Goal: Complete application form: Complete application form

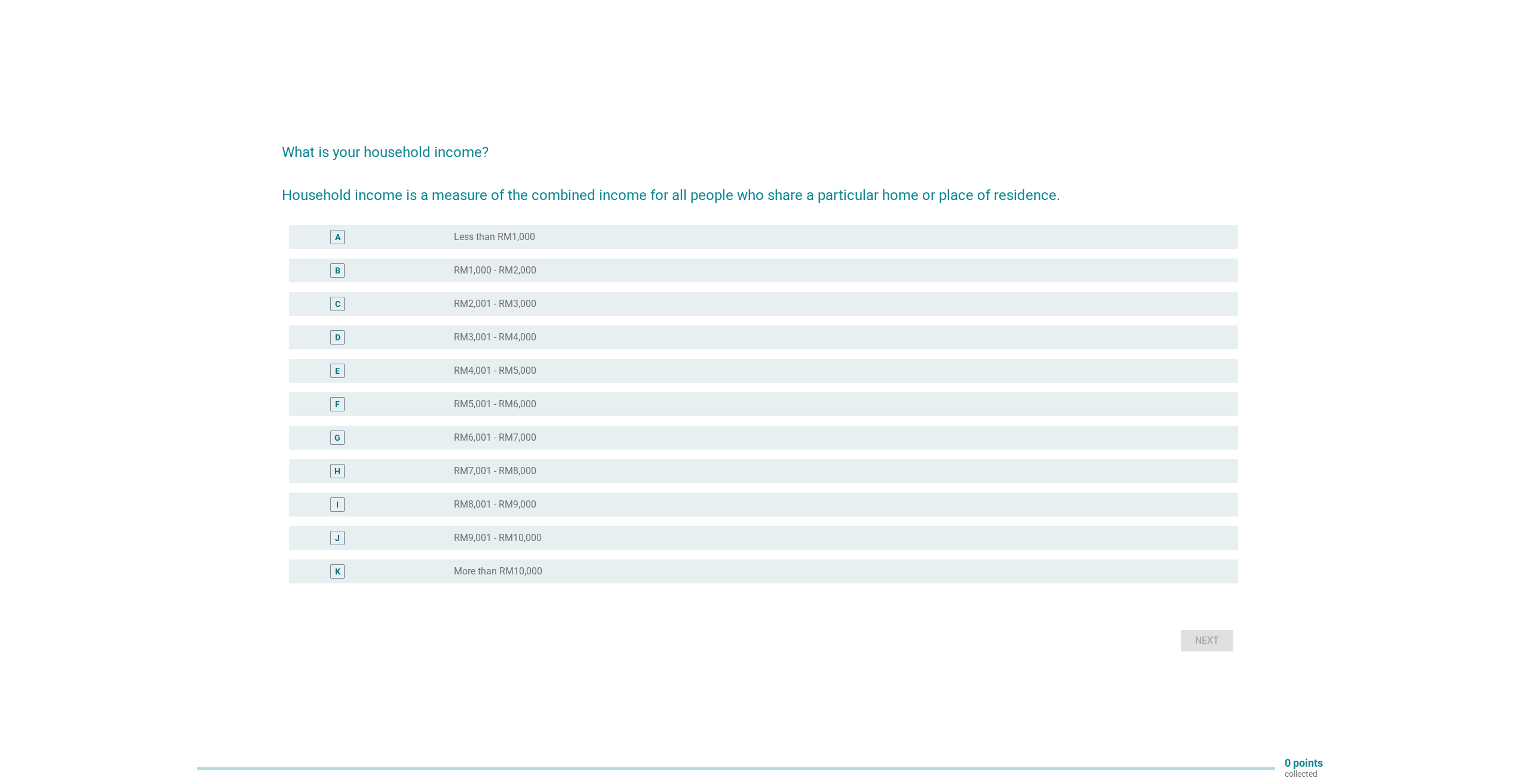
click at [336, 372] on div "E" at bounding box center [337, 370] width 5 height 13
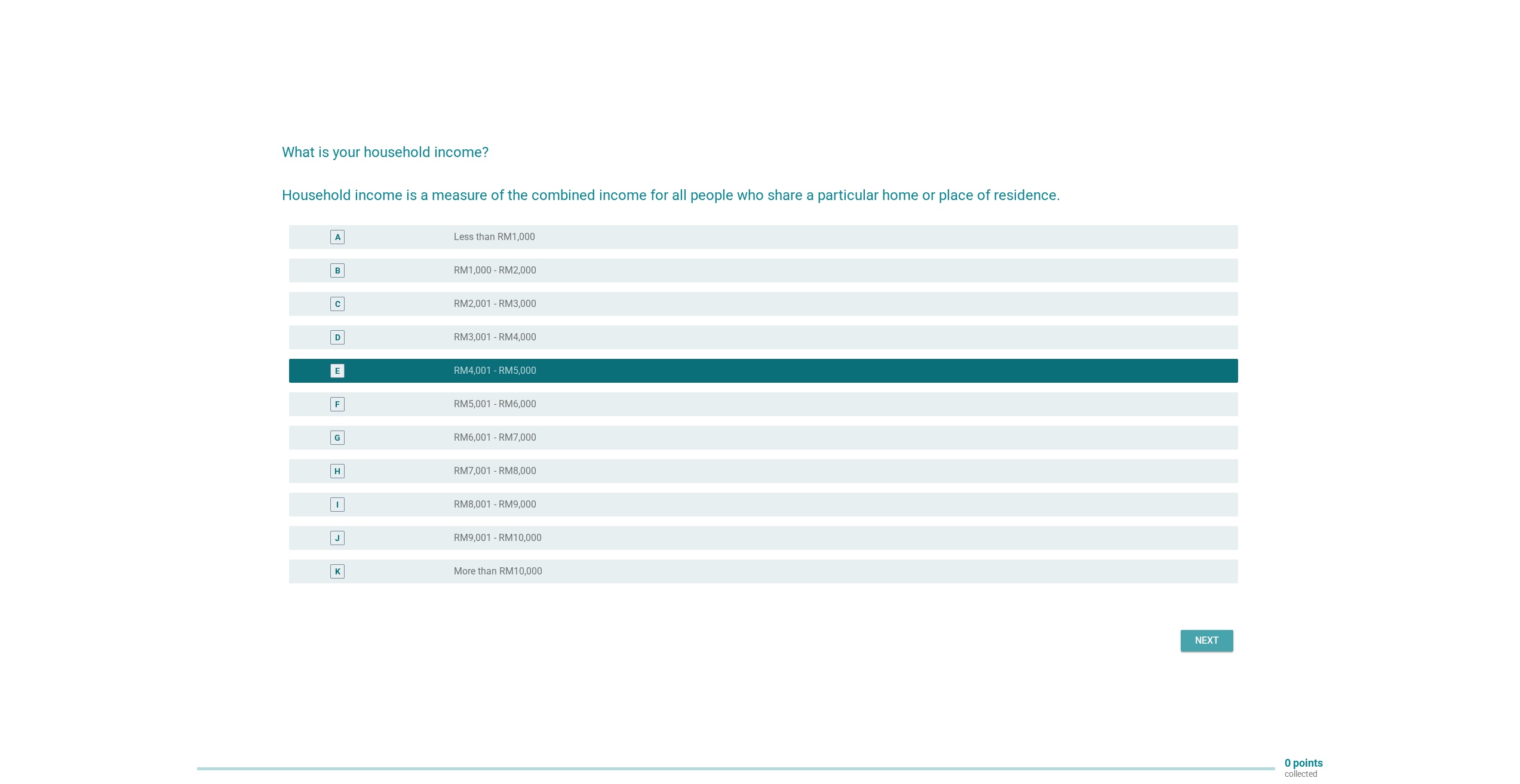
click at [1206, 634] on div "Next" at bounding box center [1207, 641] width 34 height 15
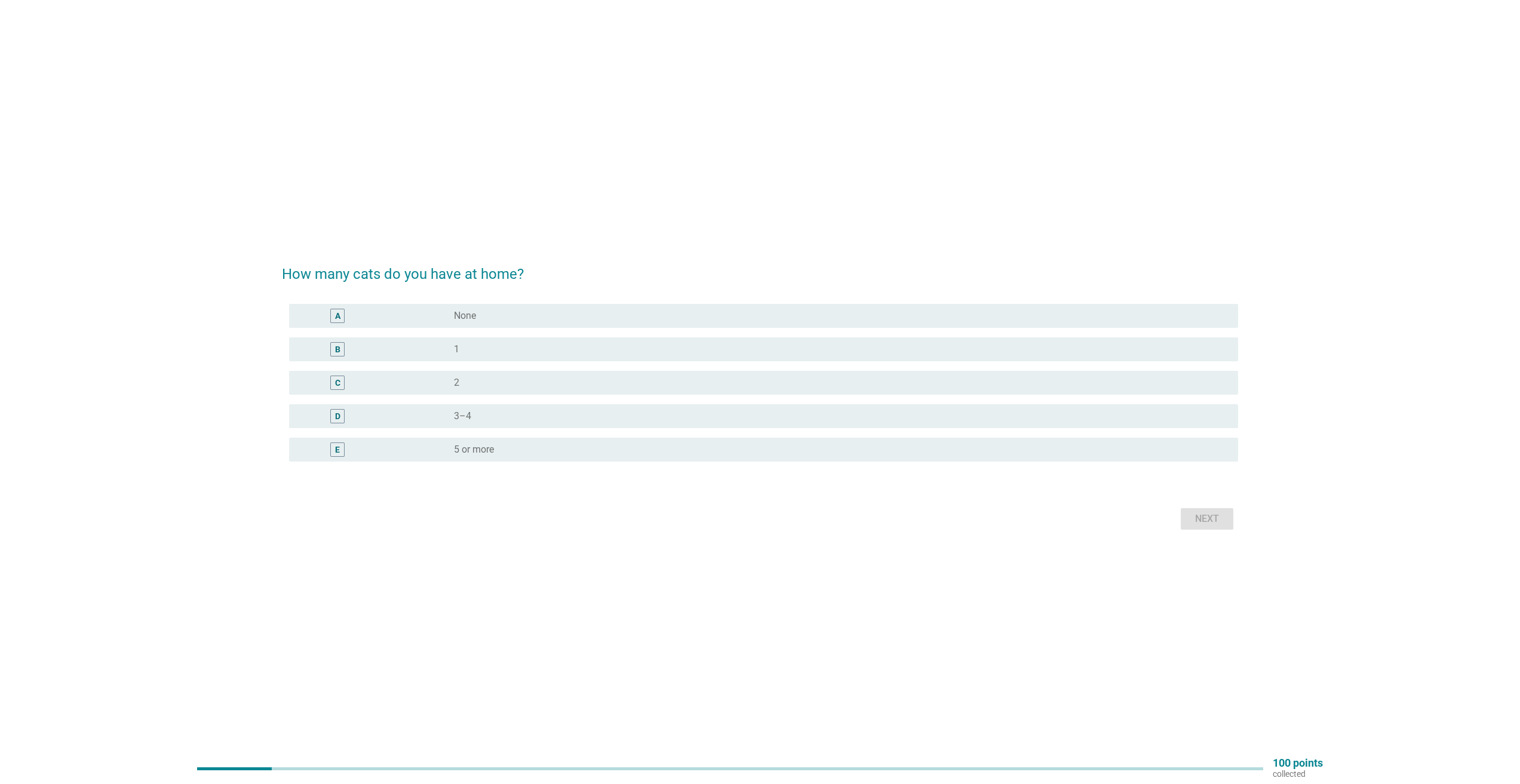
click at [337, 345] on div "B" at bounding box center [337, 349] width 5 height 13
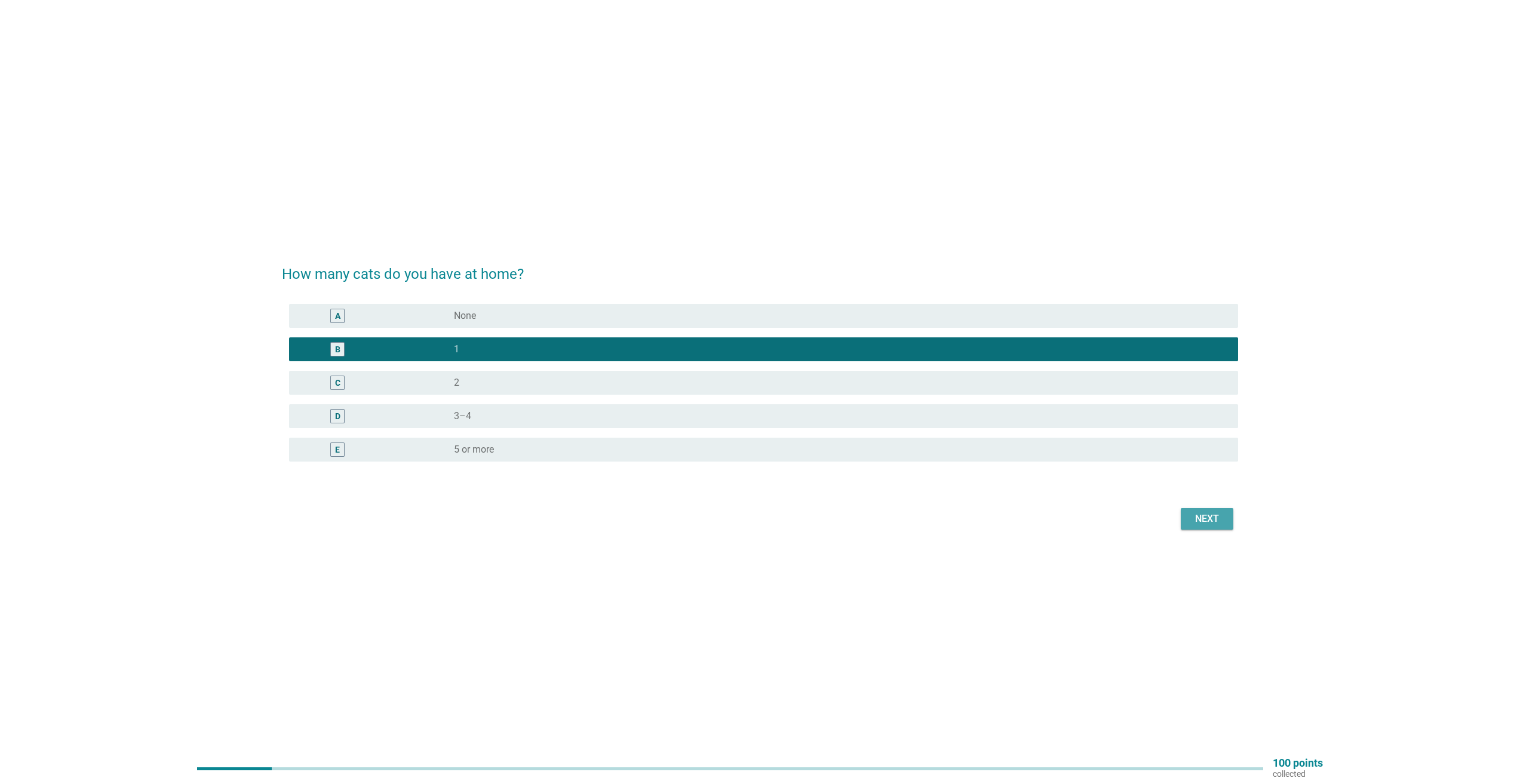
click at [1196, 524] on div "Next" at bounding box center [1207, 519] width 34 height 15
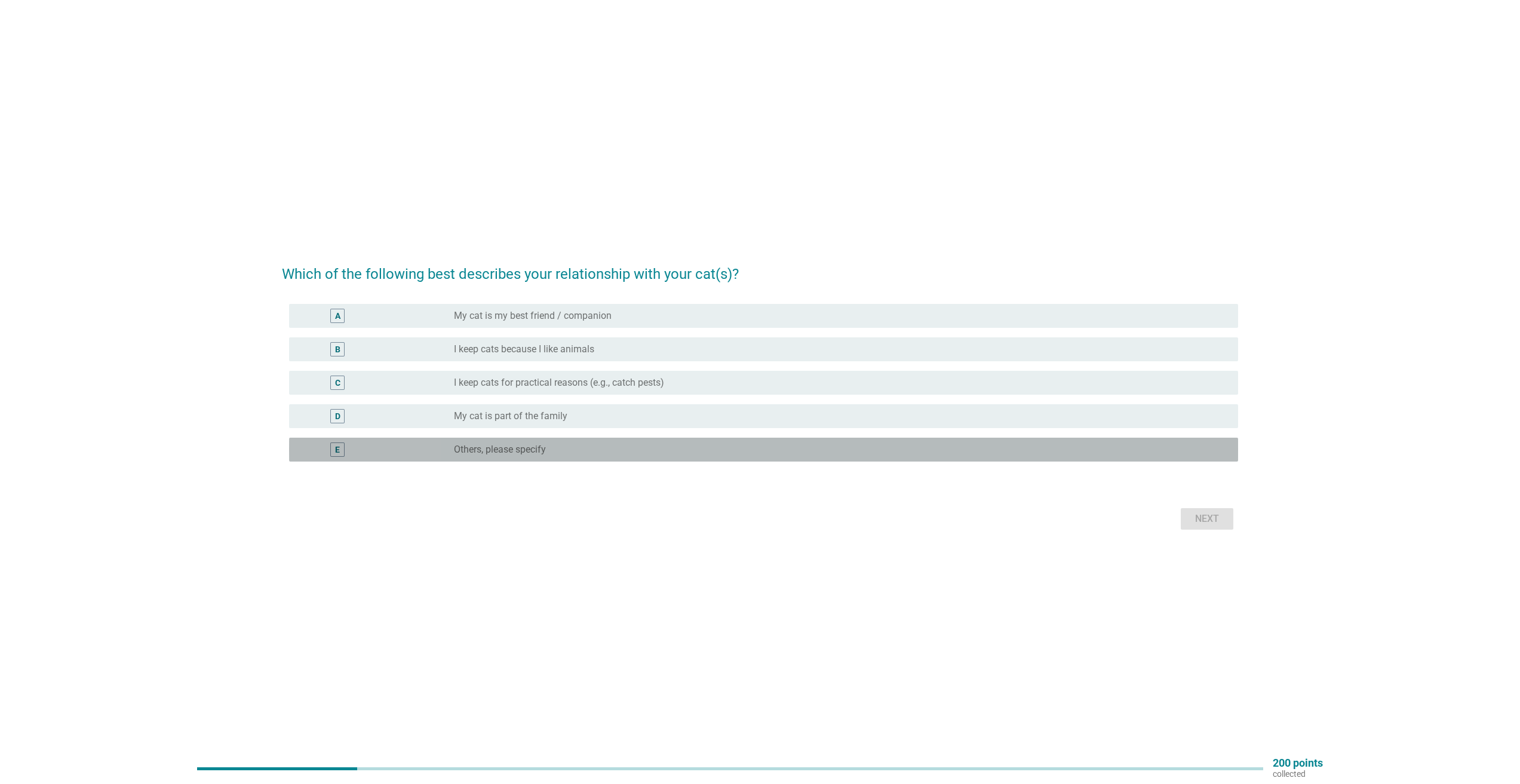
click at [339, 448] on div "E" at bounding box center [337, 449] width 5 height 13
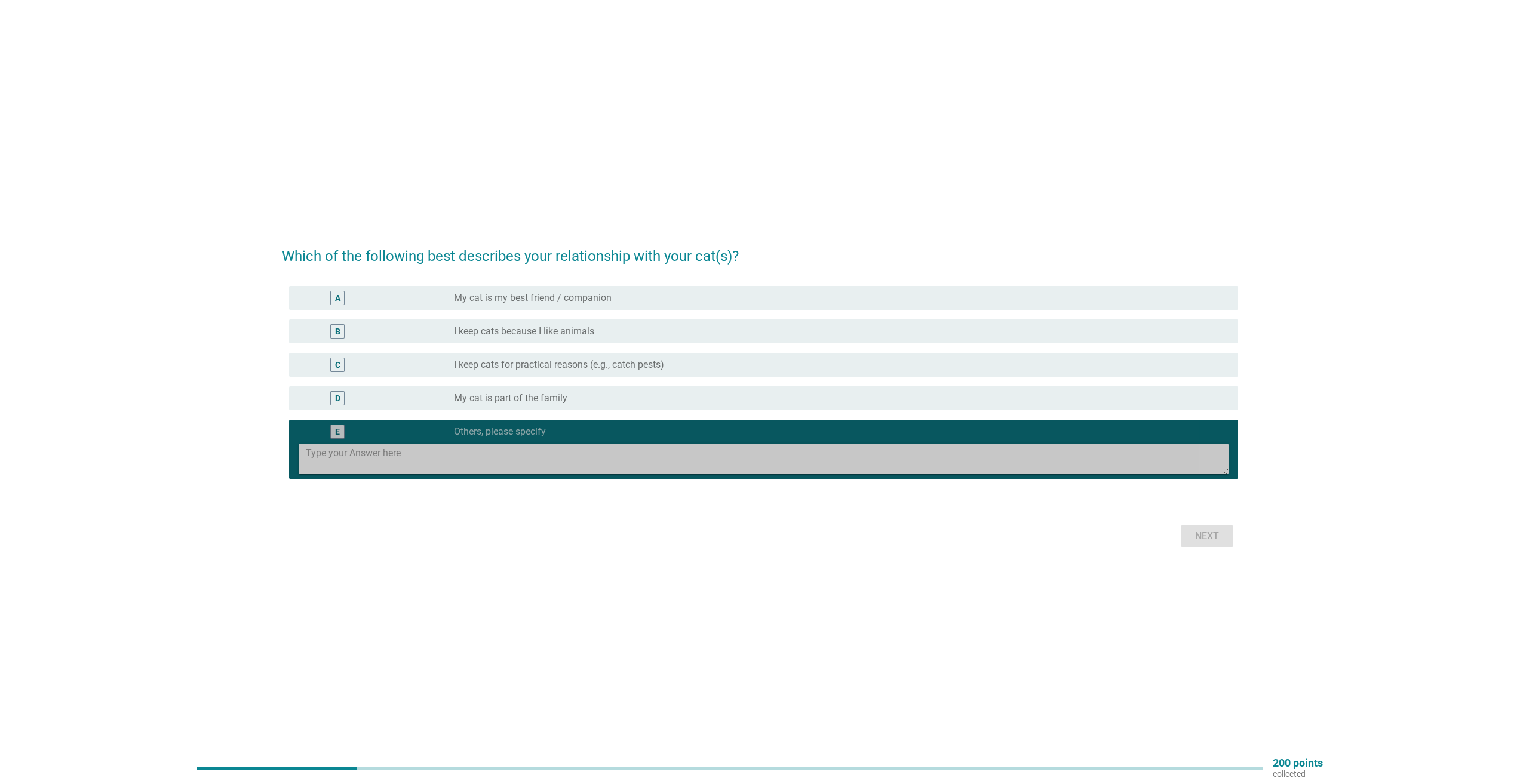
click at [522, 445] on textarea at bounding box center [767, 459] width 923 height 31
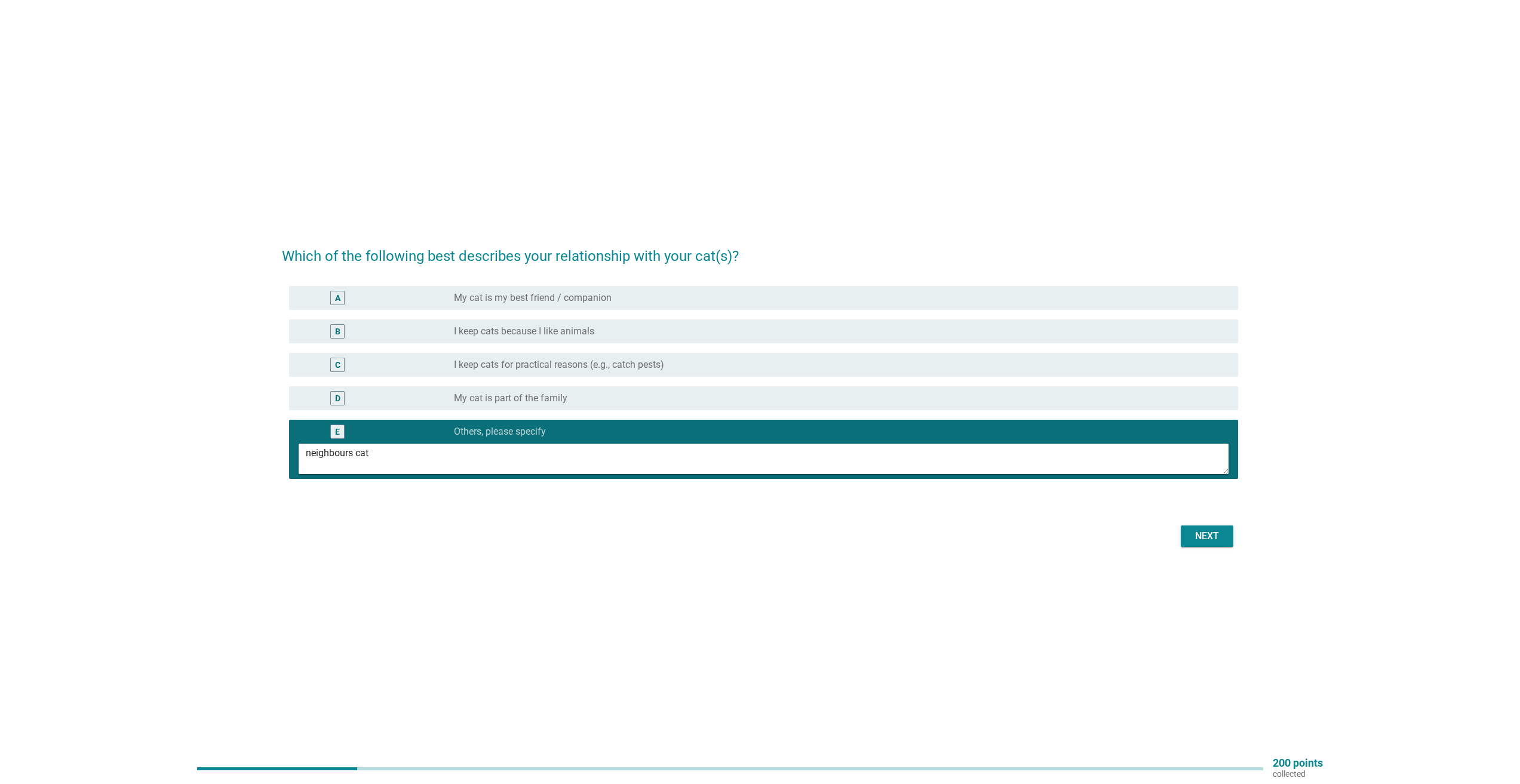
click at [307, 455] on textarea "neighbours cat" at bounding box center [767, 459] width 923 height 31
type textarea "take care neighbours cat"
click at [1188, 534] on button "Next" at bounding box center [1206, 536] width 52 height 22
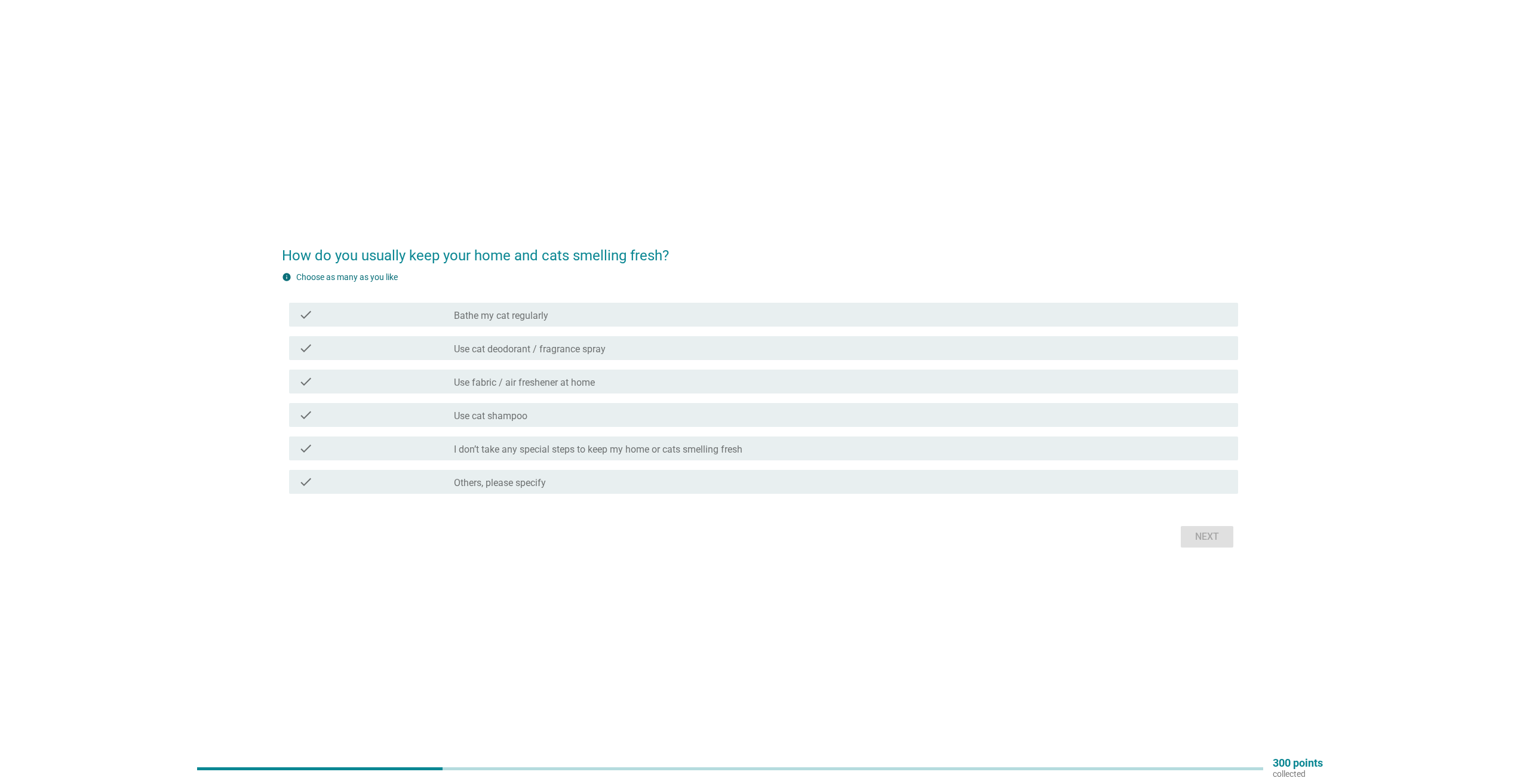
click at [493, 386] on label "Use fabric / air freshener at home" at bounding box center [524, 383] width 141 height 12
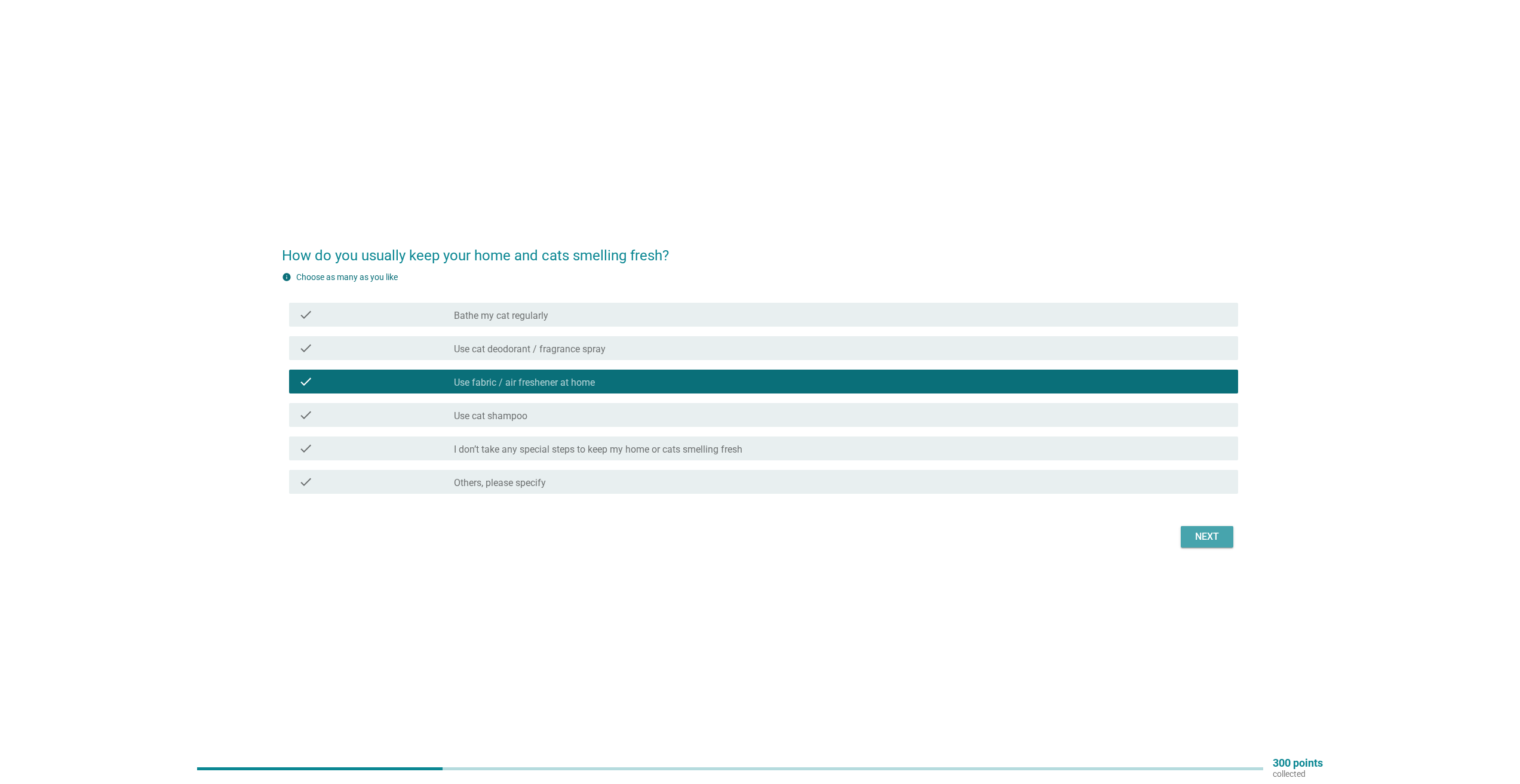
click at [1205, 541] on div "Next" at bounding box center [1207, 536] width 34 height 15
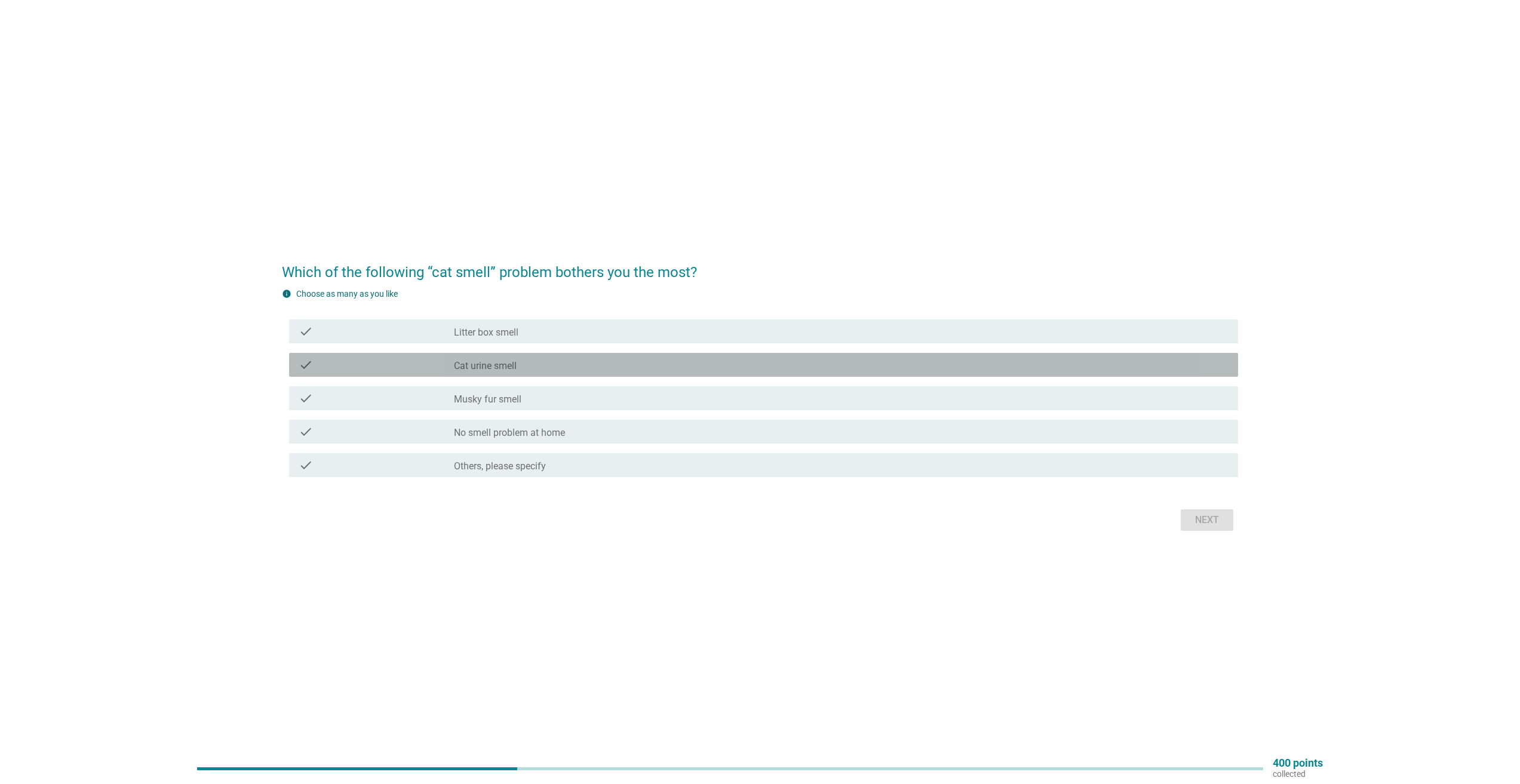
click at [478, 361] on label "Cat urine smell" at bounding box center [485, 366] width 63 height 12
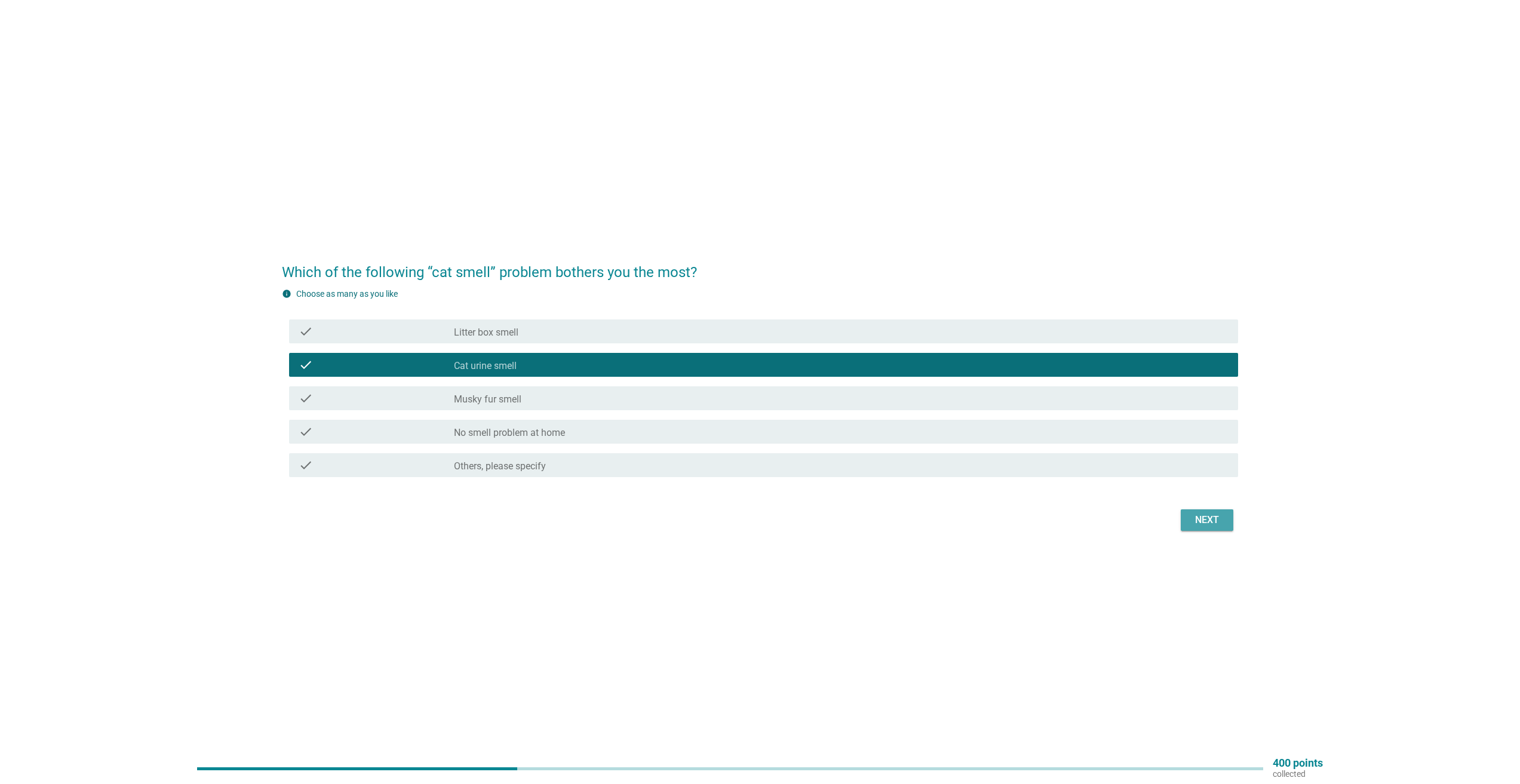
click at [1203, 522] on div "Next" at bounding box center [1207, 520] width 34 height 15
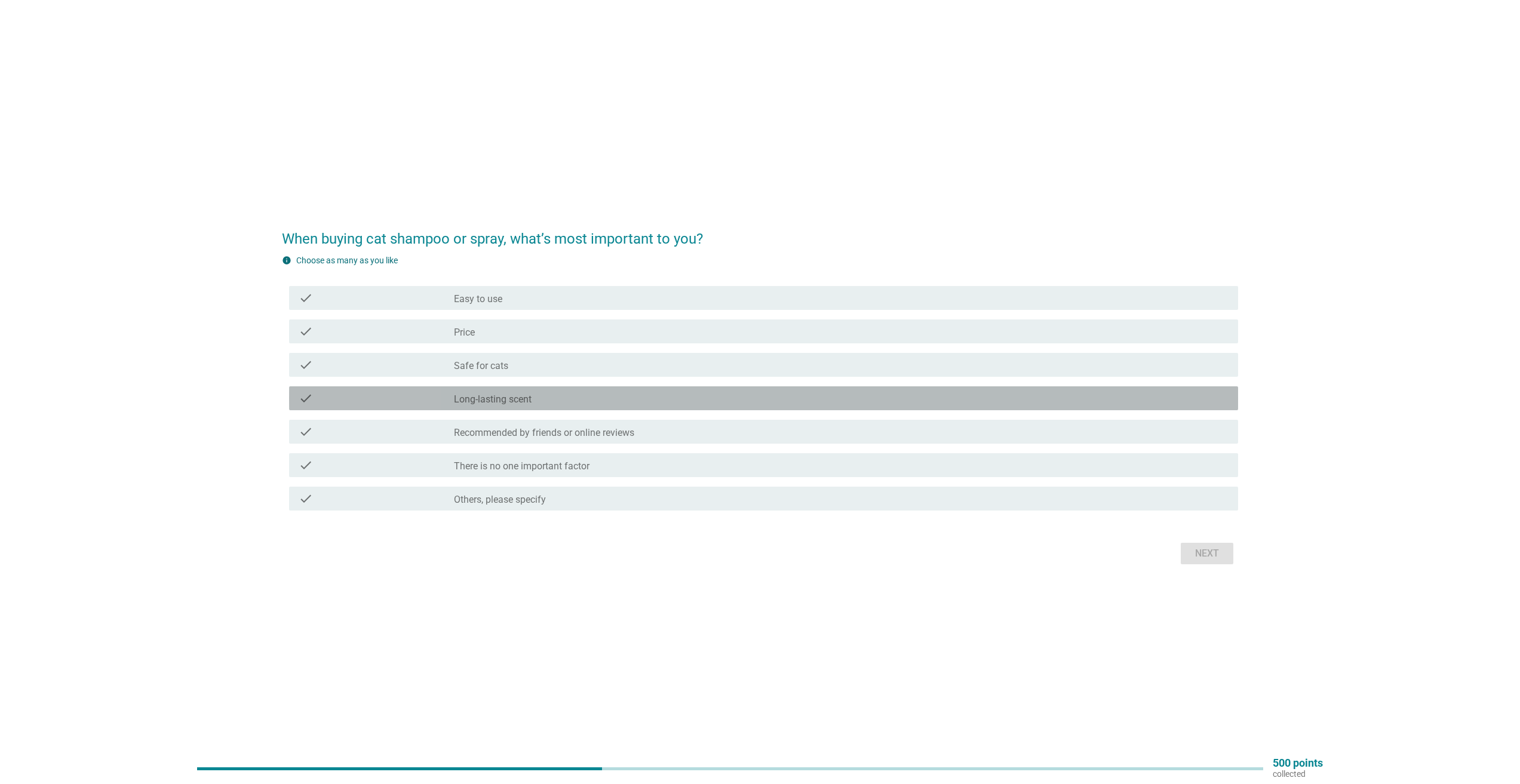
click at [510, 392] on div "check_box_outline_blank Long-lasting scent" at bounding box center [840, 398] width 774 height 15
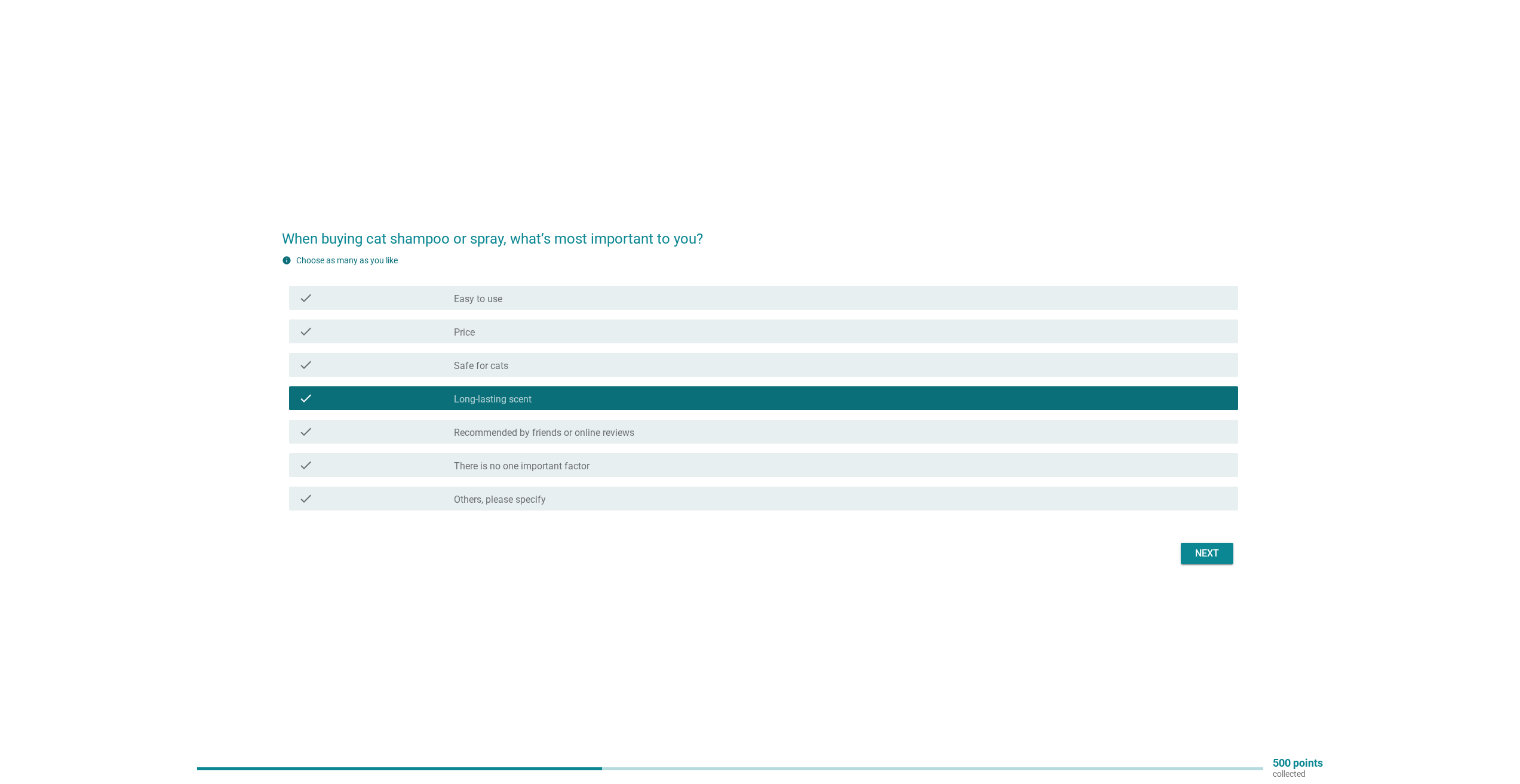
click at [1212, 549] on div "Next" at bounding box center [1207, 553] width 34 height 15
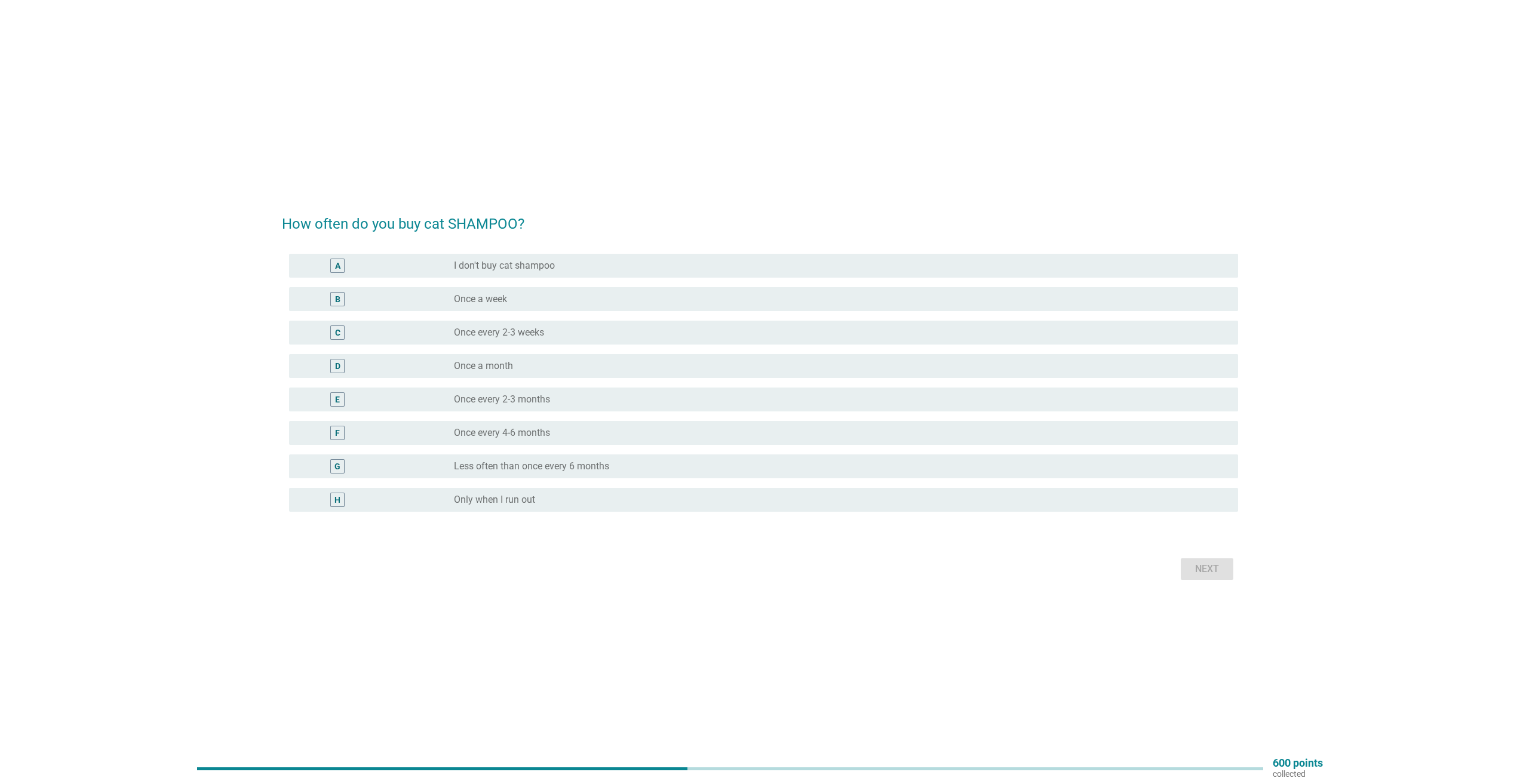
click at [478, 366] on label "Once a month" at bounding box center [483, 366] width 59 height 12
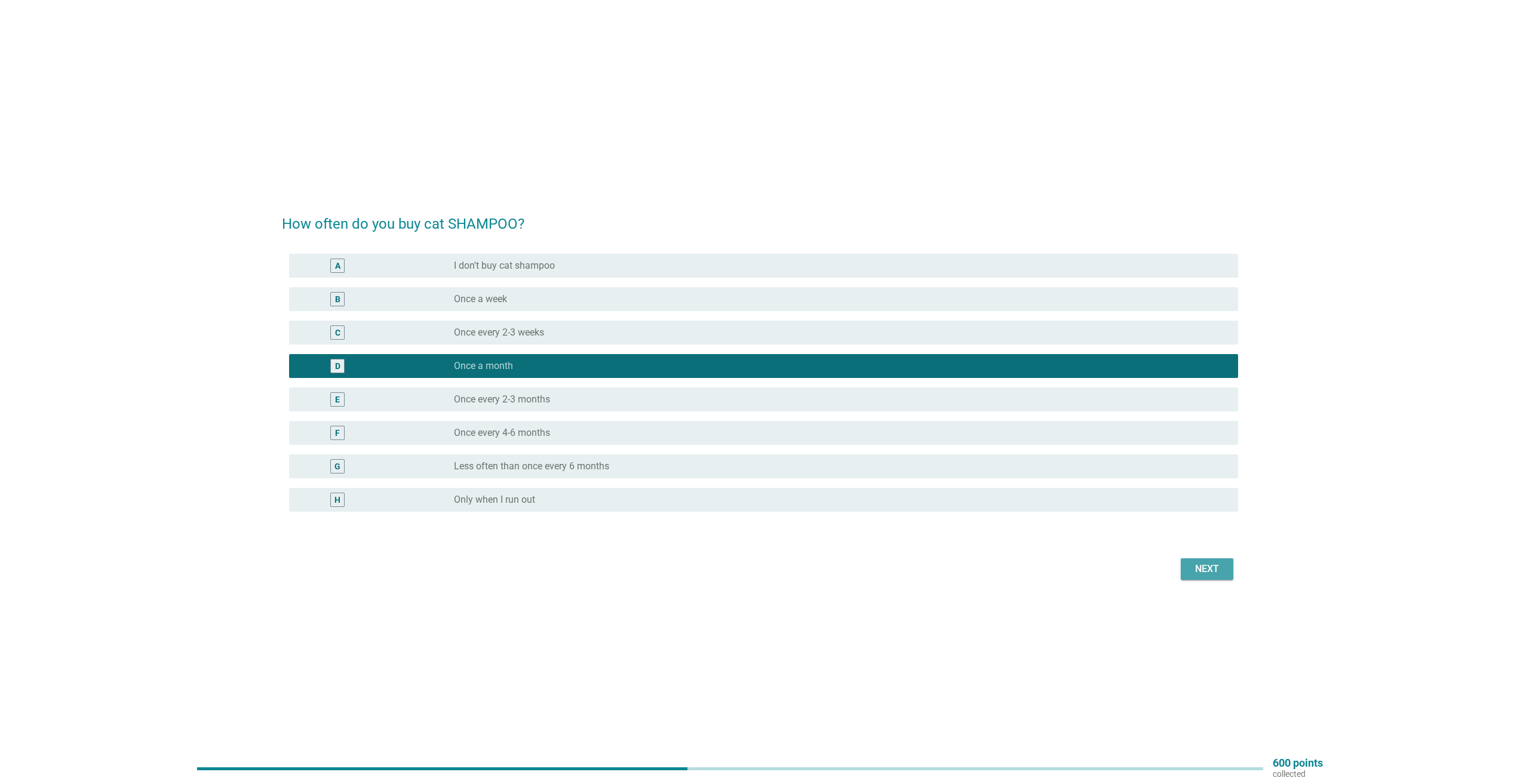
click at [1194, 568] on div "Next" at bounding box center [1207, 569] width 34 height 15
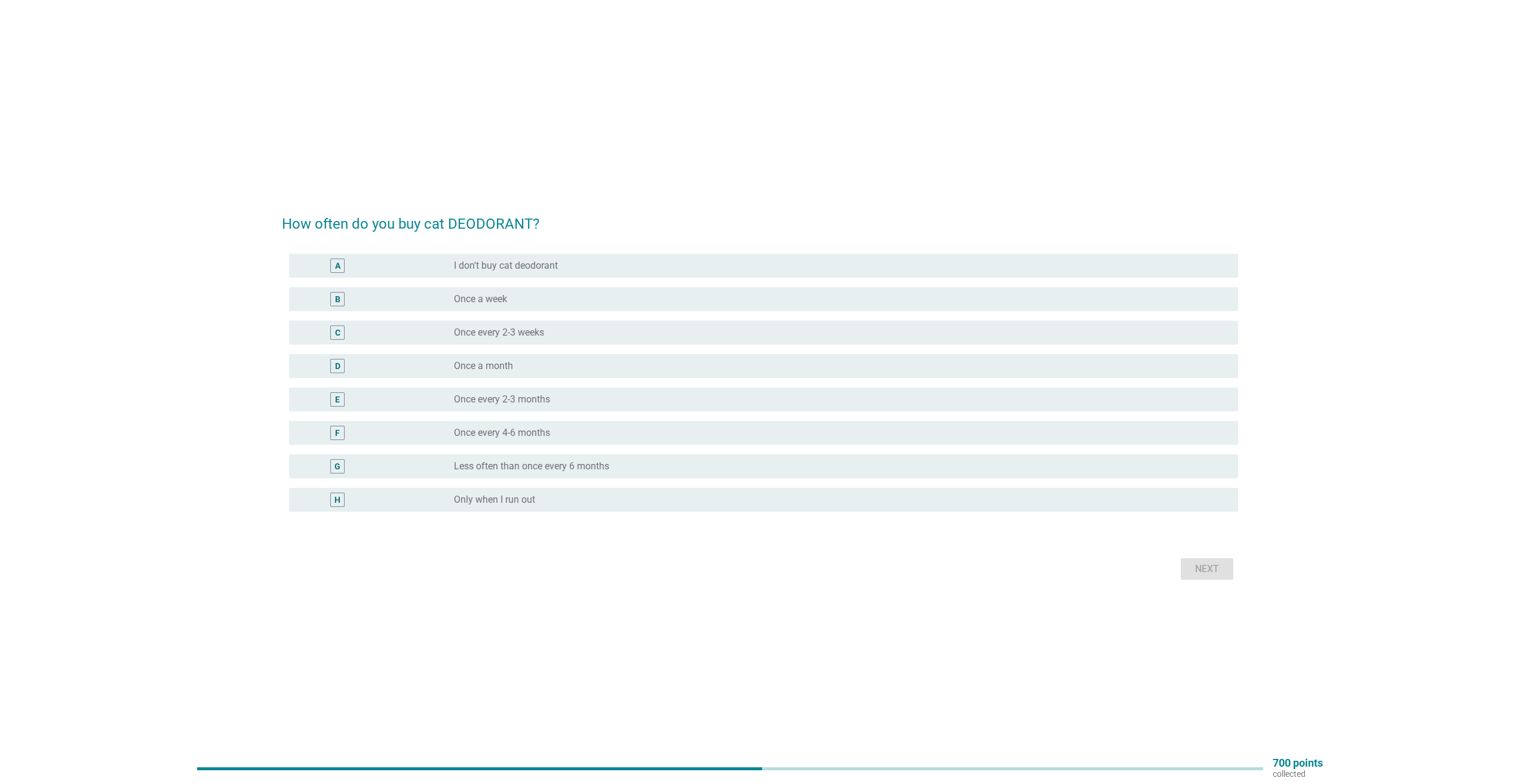
click at [496, 496] on label "Only when I run out" at bounding box center [494, 500] width 81 height 12
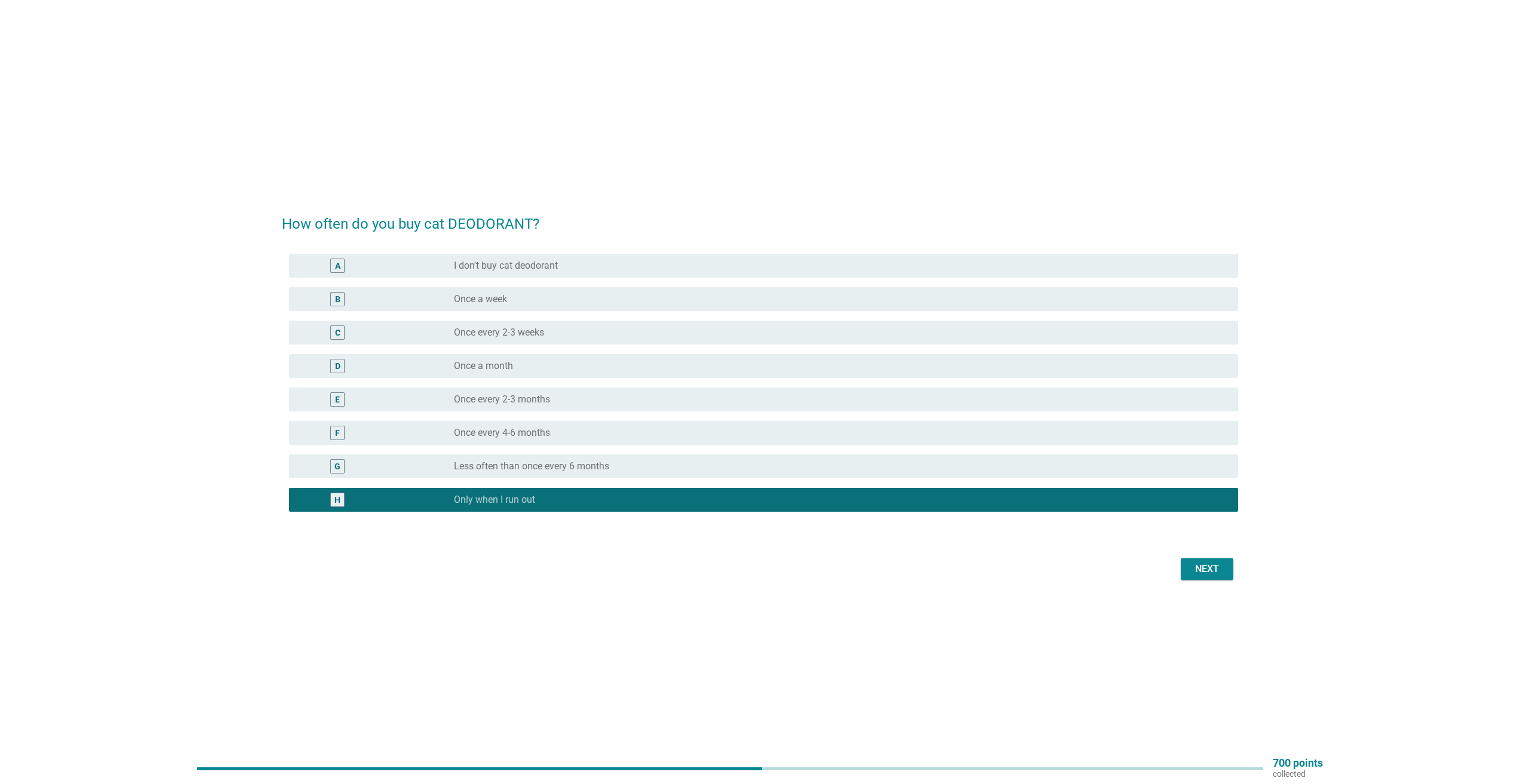
click at [1217, 570] on div "Next" at bounding box center [1207, 569] width 34 height 15
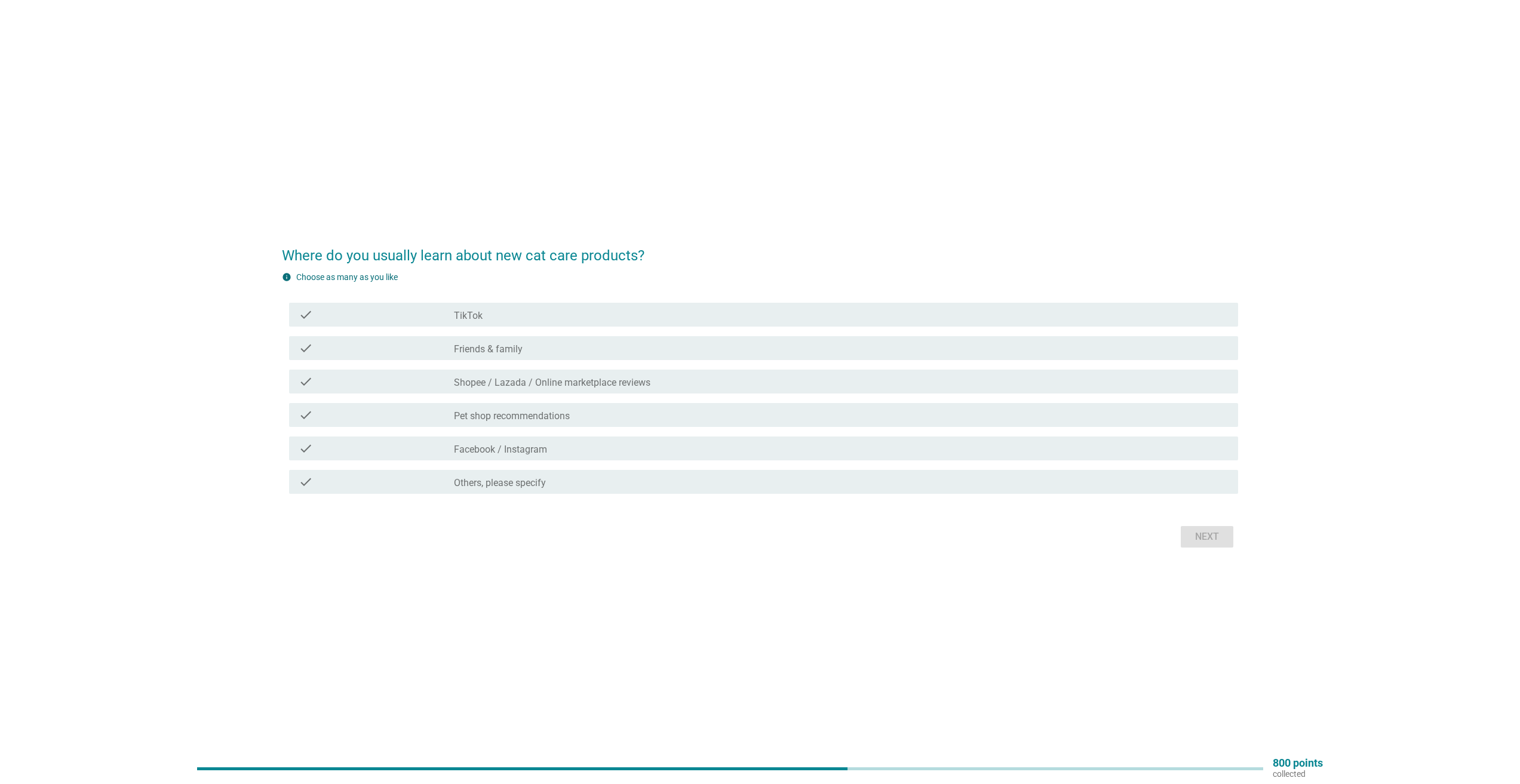
click at [490, 420] on label "Pet shop recommendations" at bounding box center [511, 416] width 115 height 12
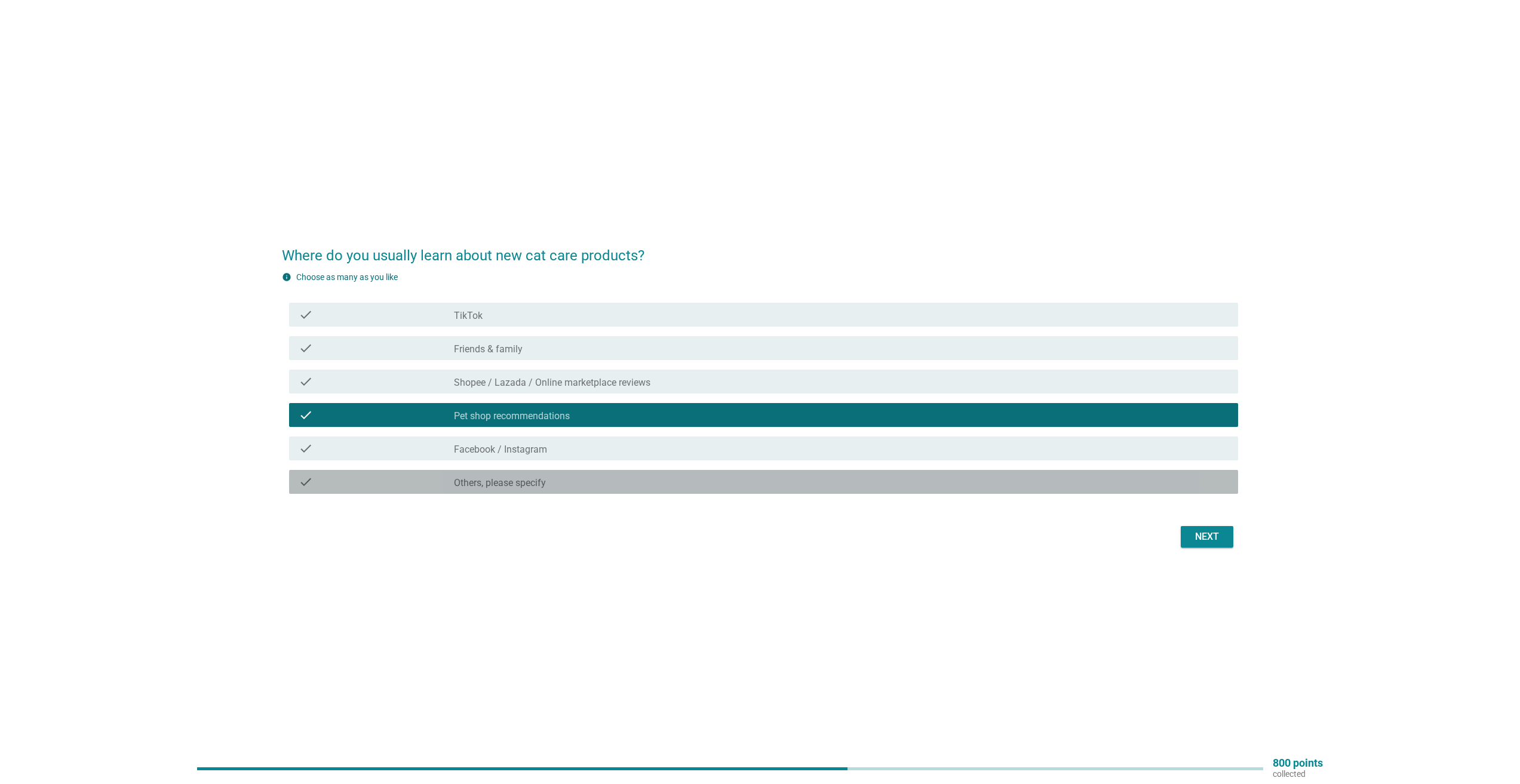
click at [495, 486] on label "Others, please specify" at bounding box center [499, 483] width 92 height 12
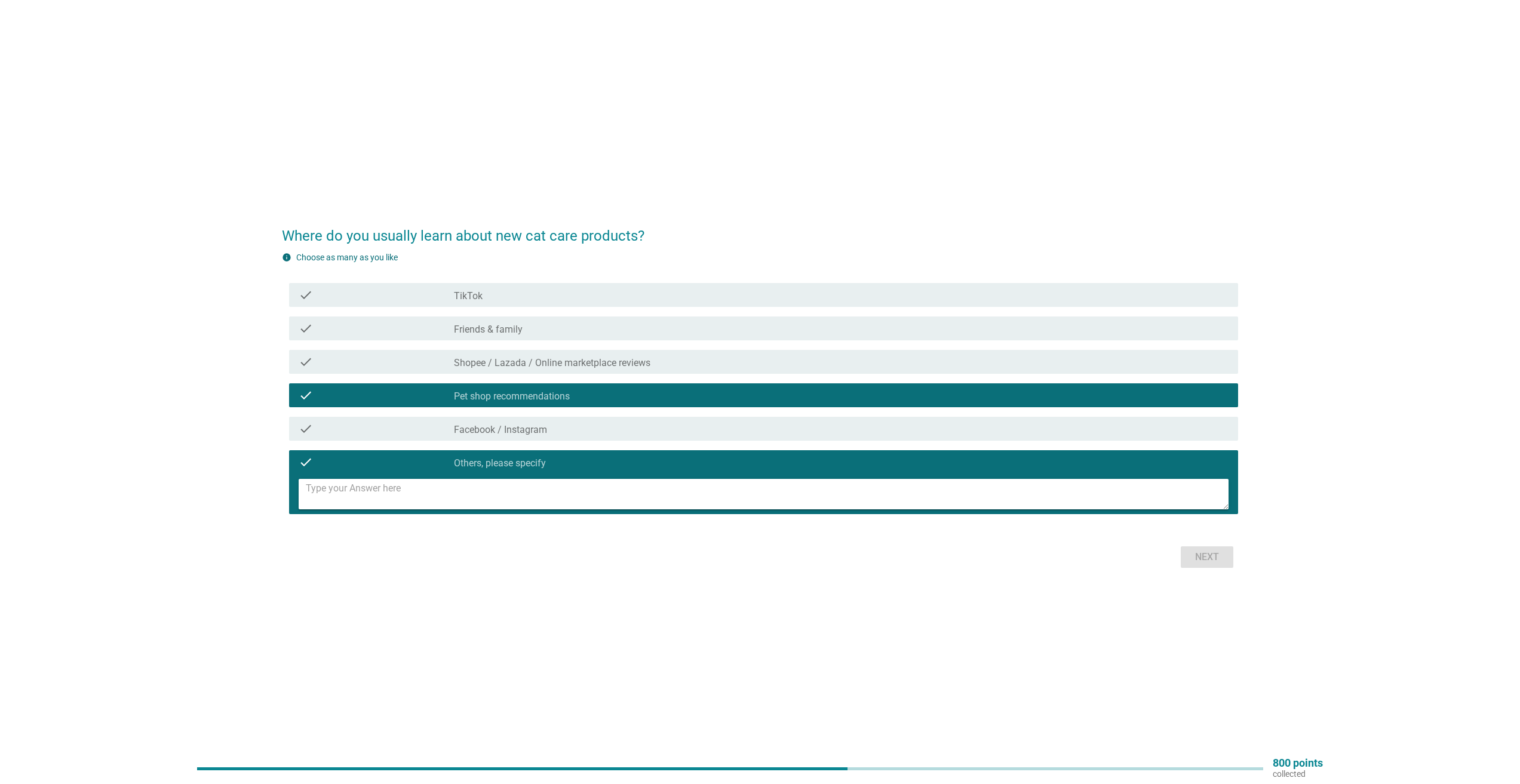
click at [844, 561] on div "Next" at bounding box center [760, 556] width 957 height 29
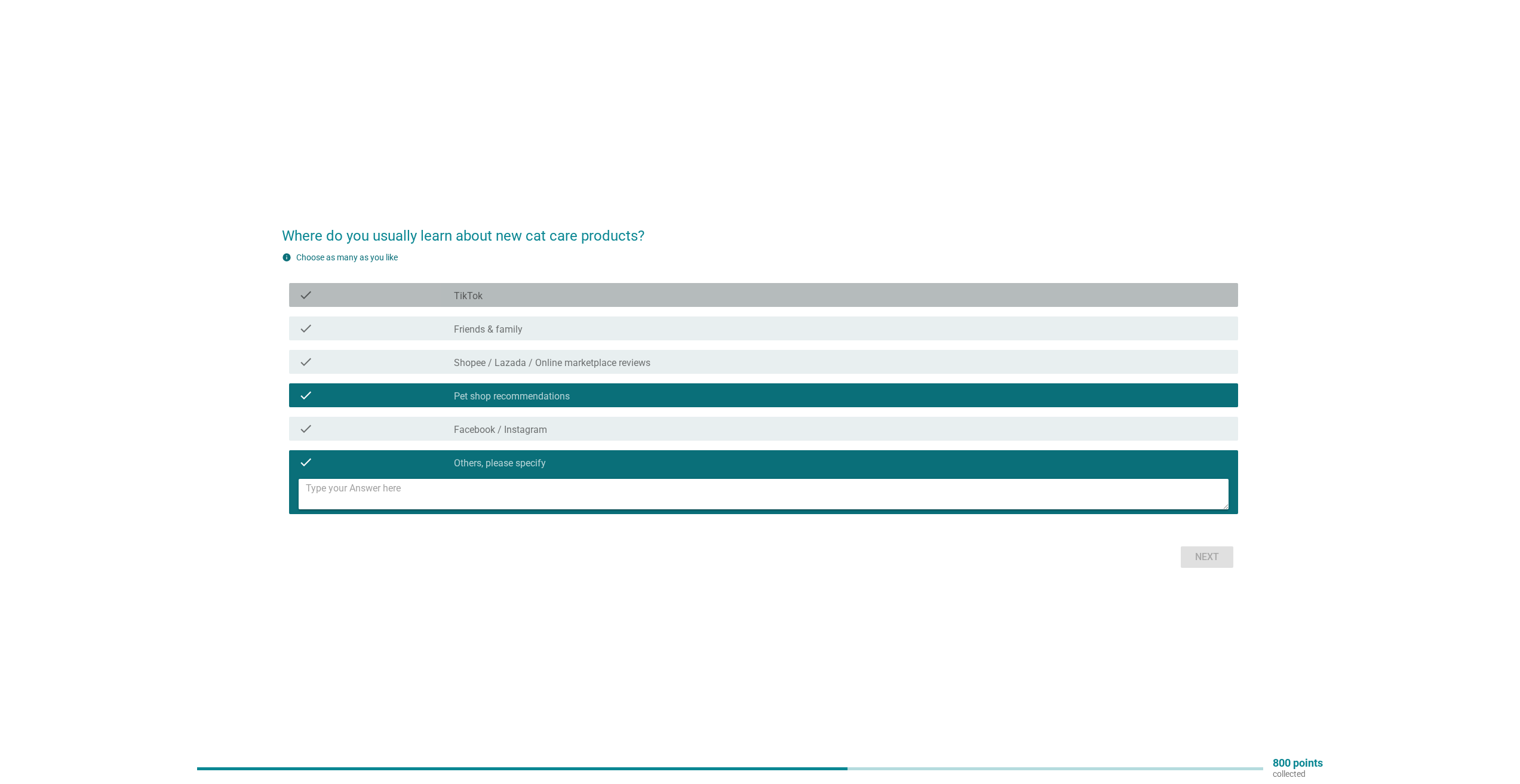
click at [448, 293] on div "check" at bounding box center [376, 295] width 155 height 15
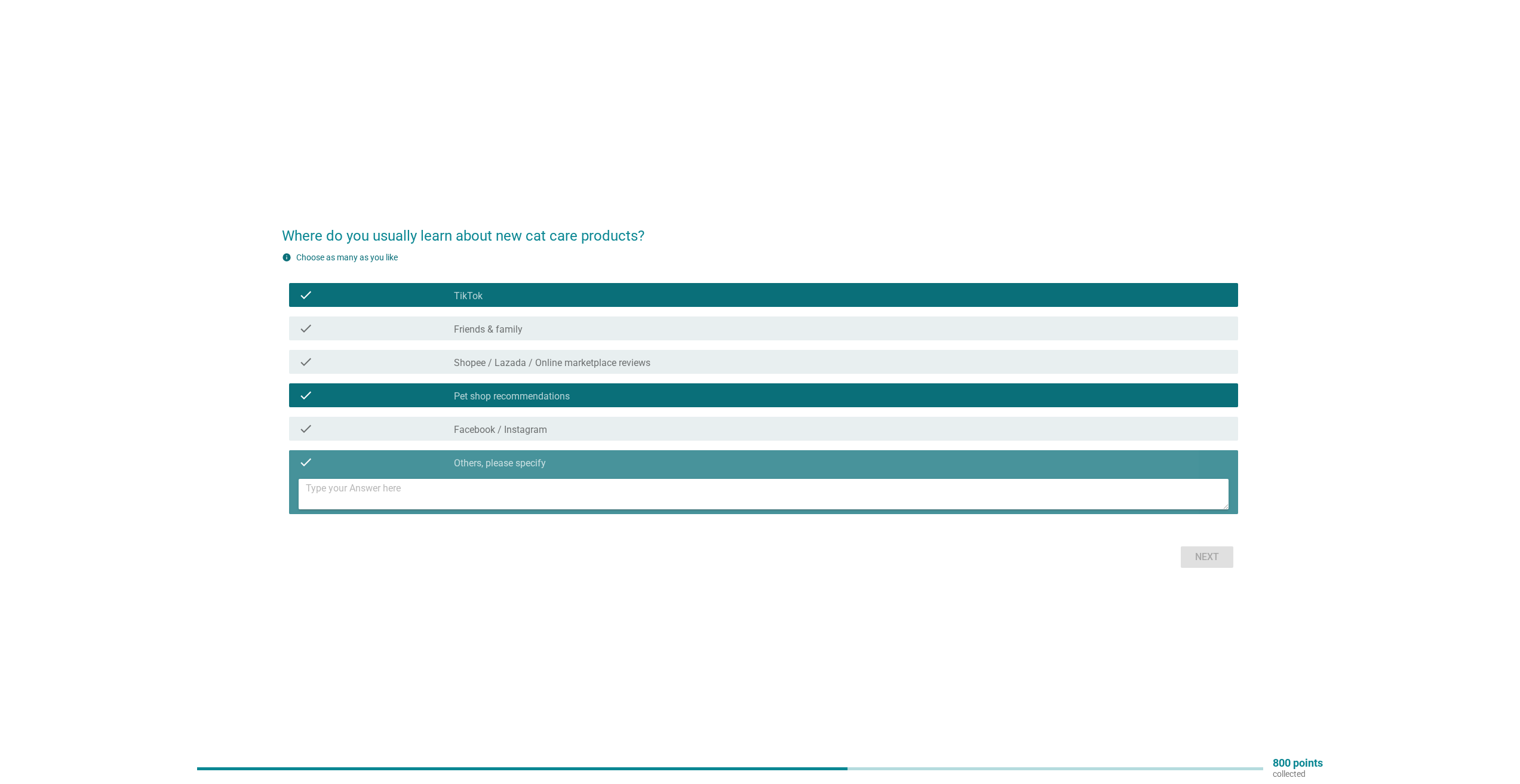
click at [330, 464] on div "check" at bounding box center [376, 462] width 155 height 15
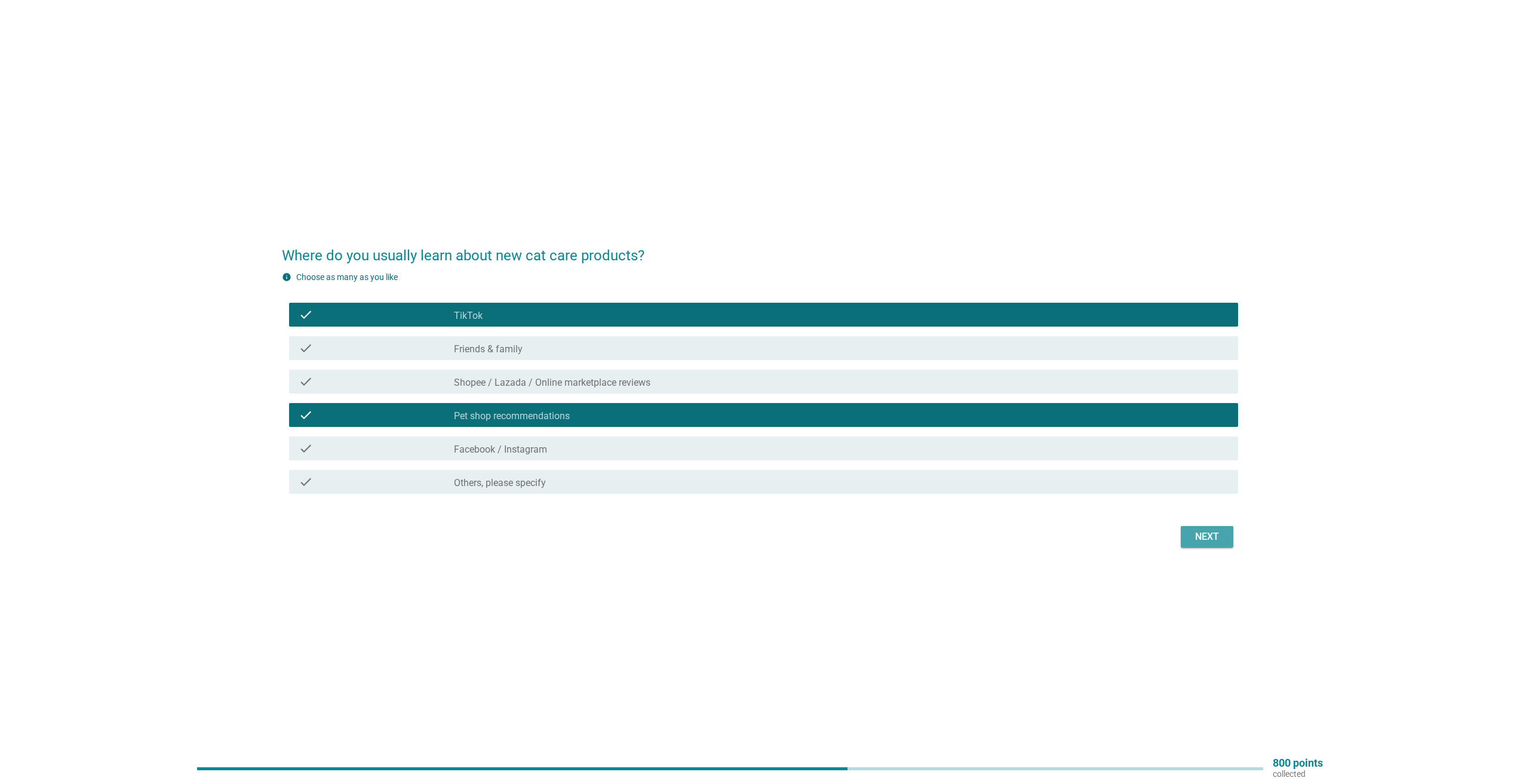
click at [1215, 535] on div "Next" at bounding box center [1207, 536] width 34 height 15
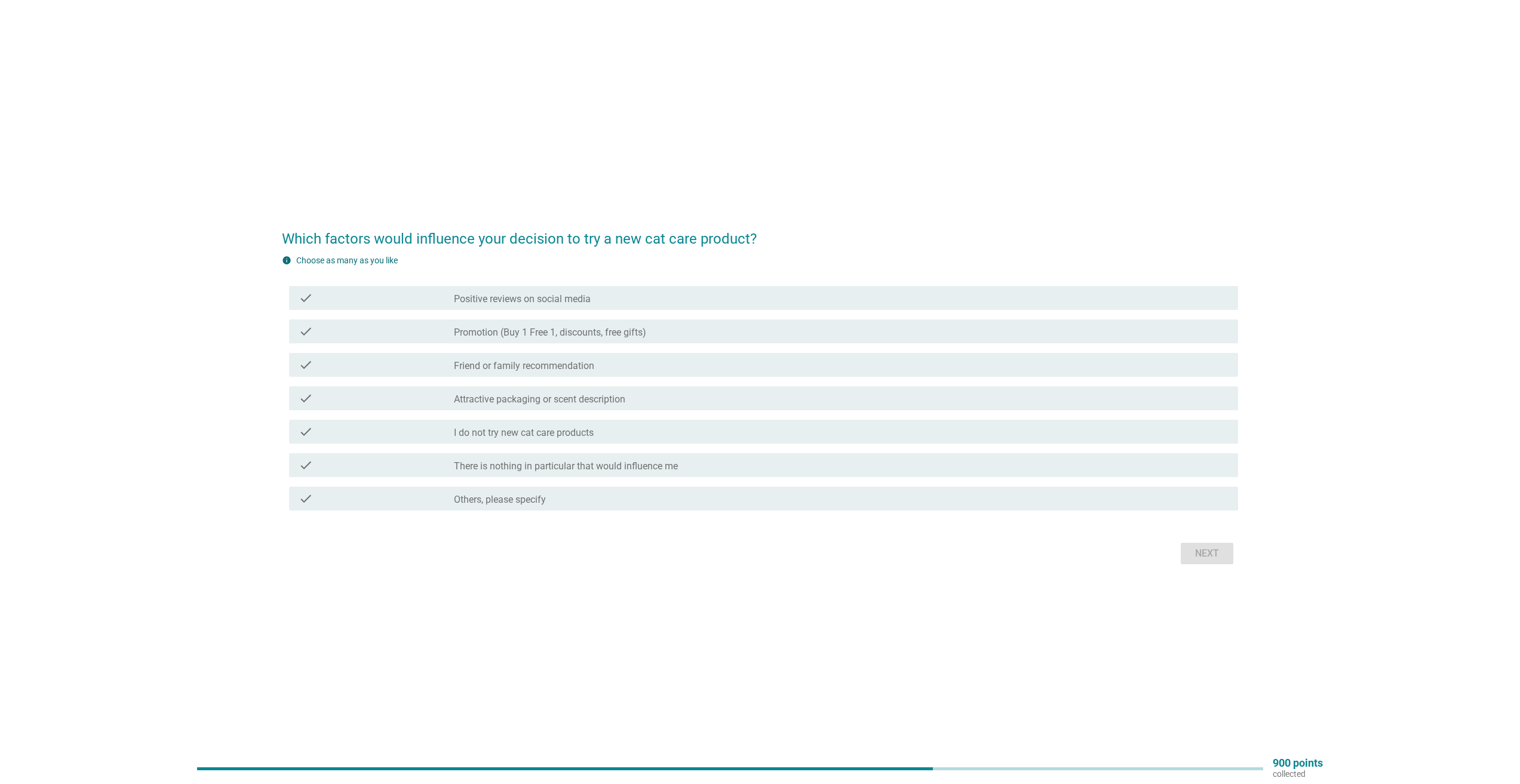
click at [508, 402] on label "Attractive packaging or scent description" at bounding box center [540, 399] width 172 height 12
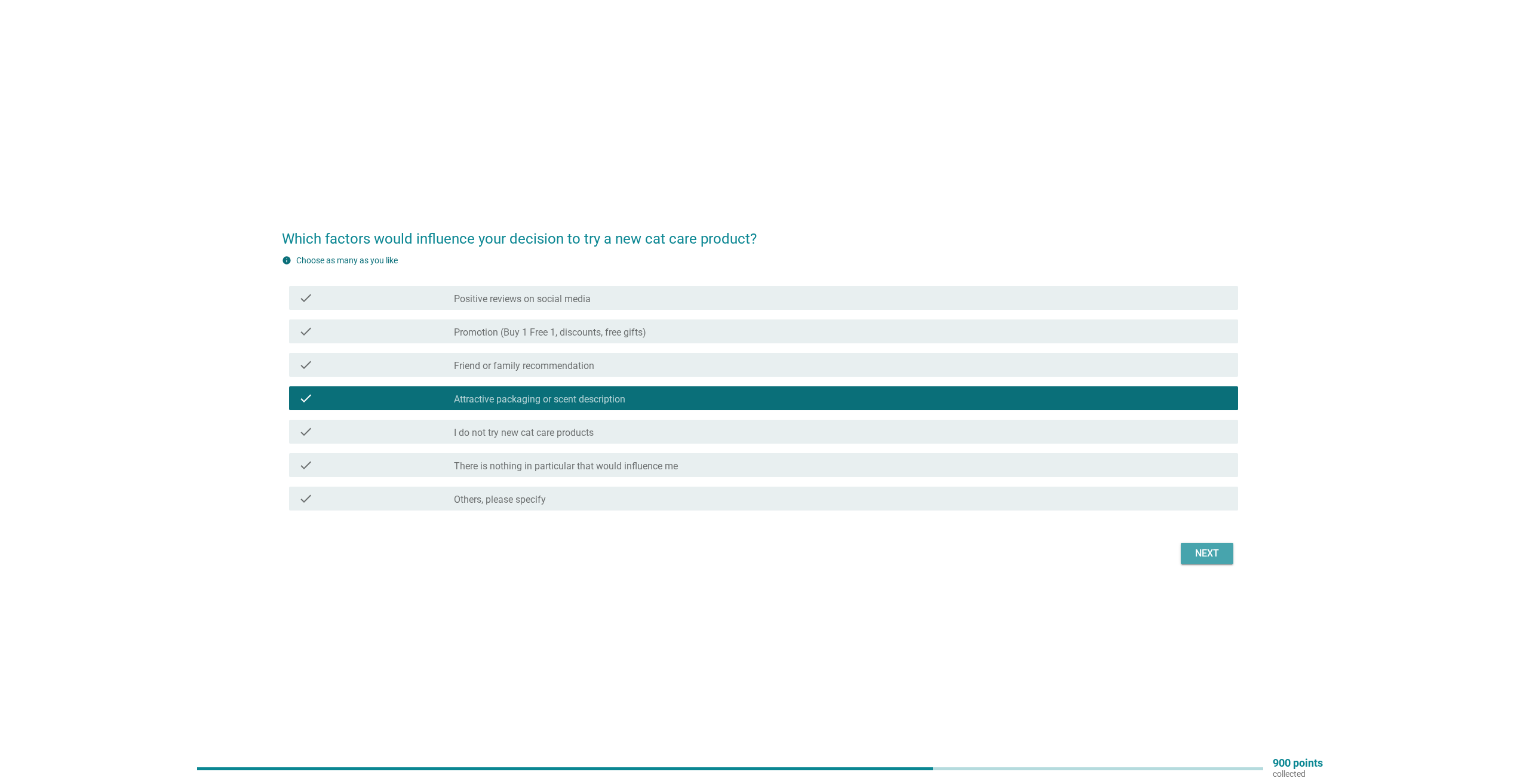
click at [1224, 549] on button "Next" at bounding box center [1206, 553] width 52 height 22
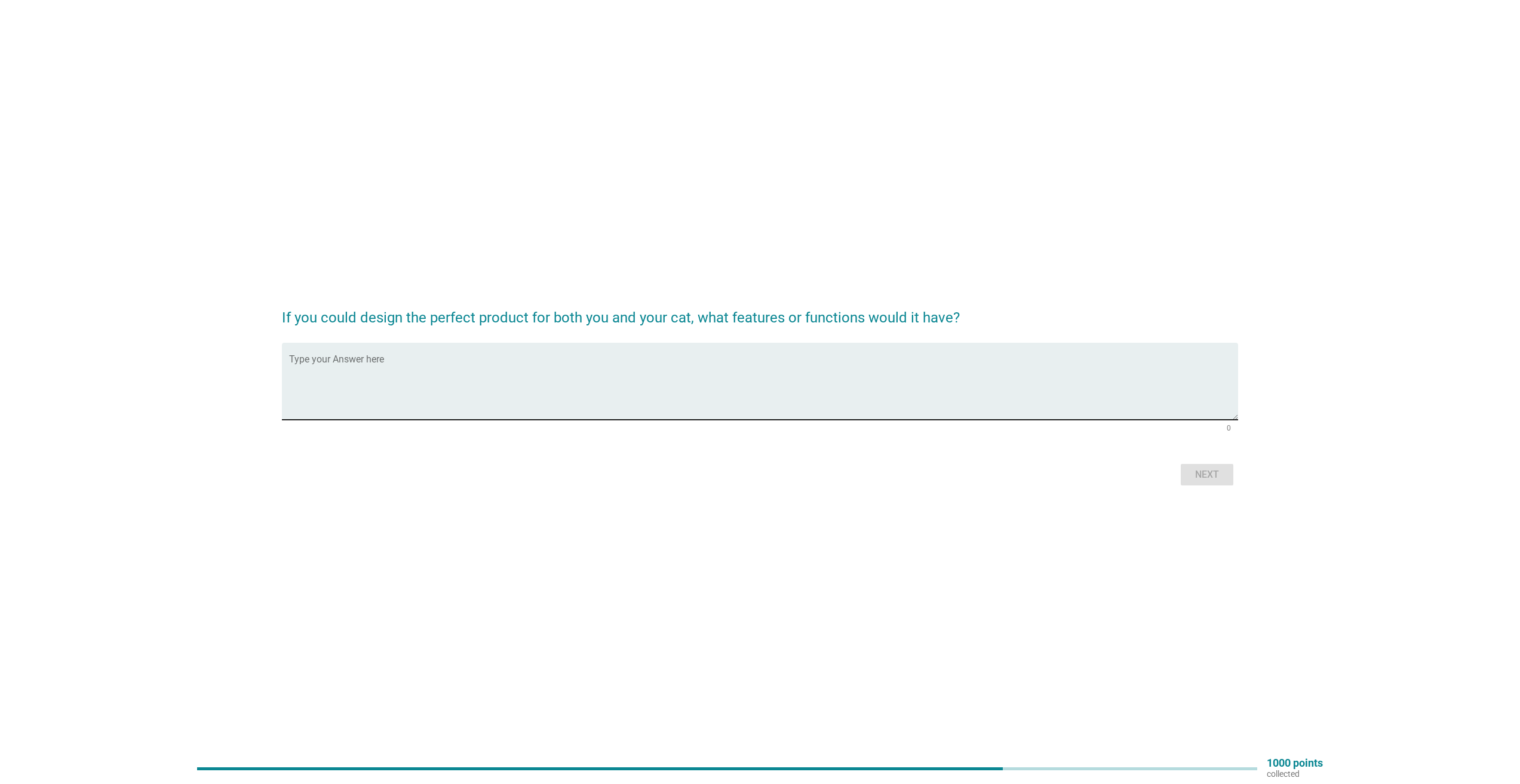
click at [612, 391] on textarea "Type your Answer here" at bounding box center [763, 389] width 949 height 63
click at [587, 391] on textarea "Type your Answer here" at bounding box center [763, 389] width 949 height 63
type textarea "l"
click at [431, 367] on textarea "picture of cat with nice odor surrond it" at bounding box center [763, 389] width 949 height 63
click at [593, 541] on div "If you could design the perfect product for both you and your cat, what feature…" at bounding box center [760, 392] width 1520 height 784
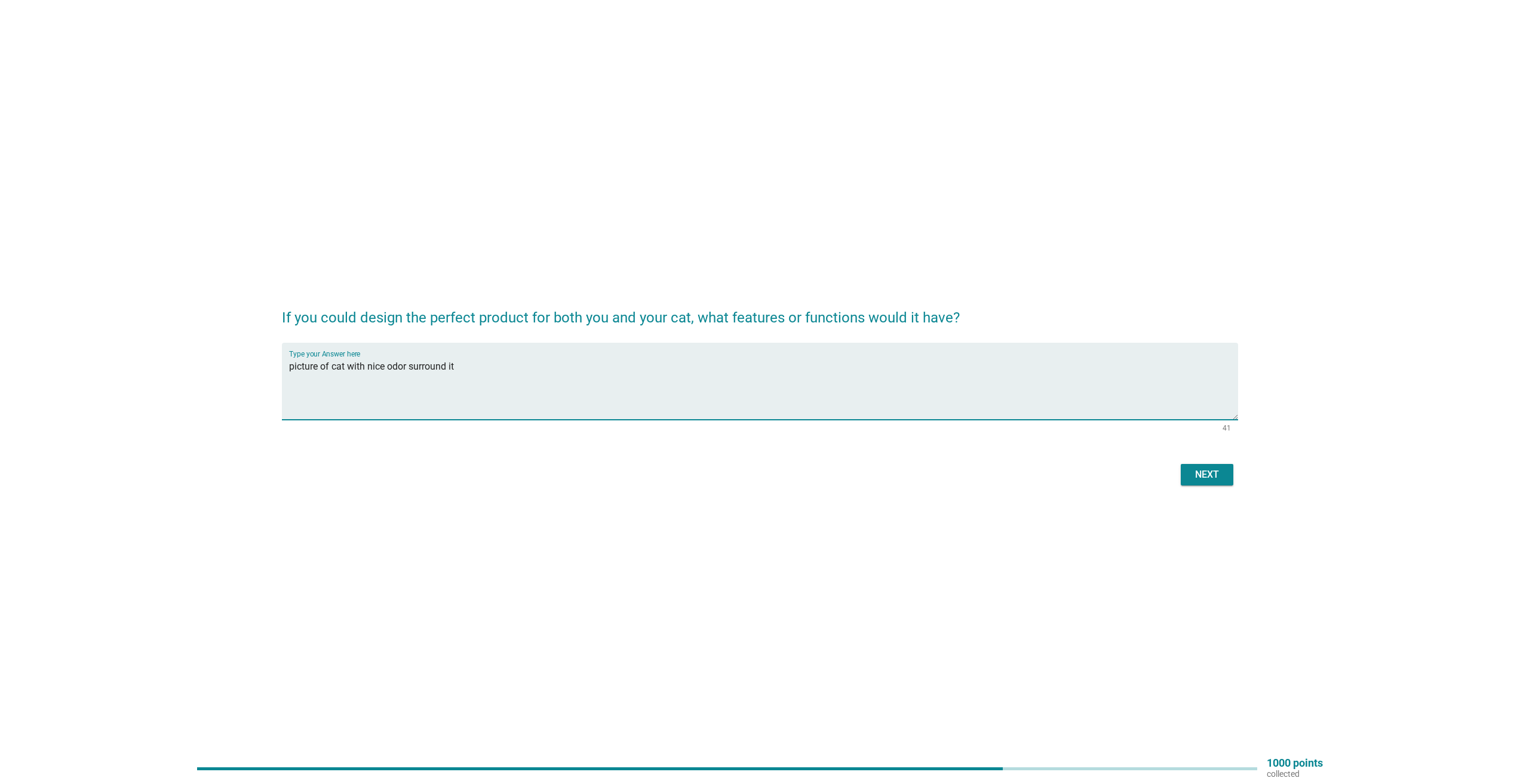
click at [489, 360] on textarea "picture of cat with nice odor surround it" at bounding box center [763, 389] width 949 height 63
click at [460, 365] on textarea "picture of cat with nice odor surround it.Long lasting smell" at bounding box center [763, 389] width 949 height 63
click at [543, 362] on textarea "picture of cat with nice odor surround it. Long lasting smell" at bounding box center [763, 389] width 949 height 63
type textarea "picture of cat with nice odor surround it. Long lasting smell"
click at [1214, 482] on button "Next" at bounding box center [1206, 475] width 52 height 22
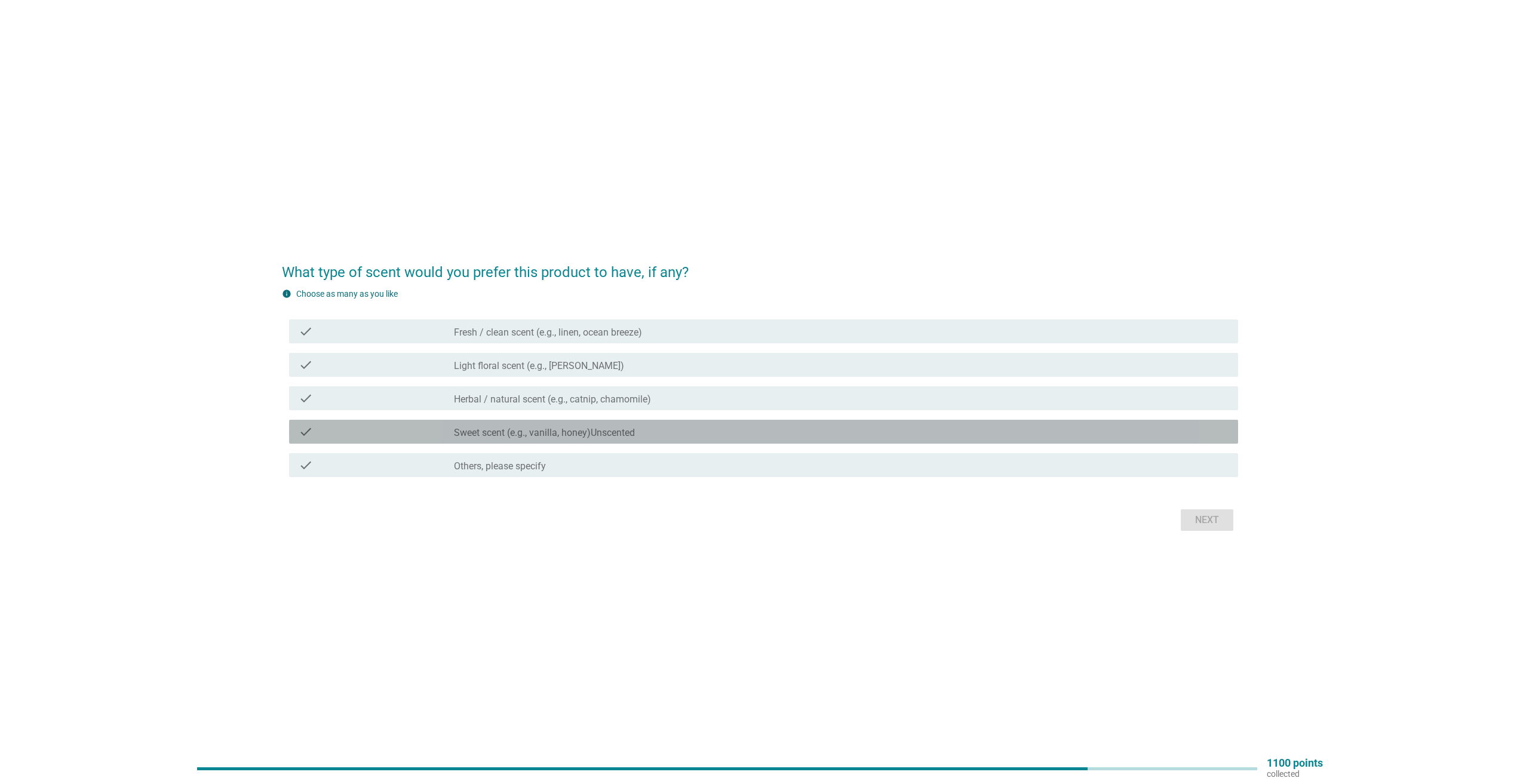
click at [613, 431] on label "Sweet scent (e.g., vanilla, honey)Unscented" at bounding box center [543, 433] width 181 height 12
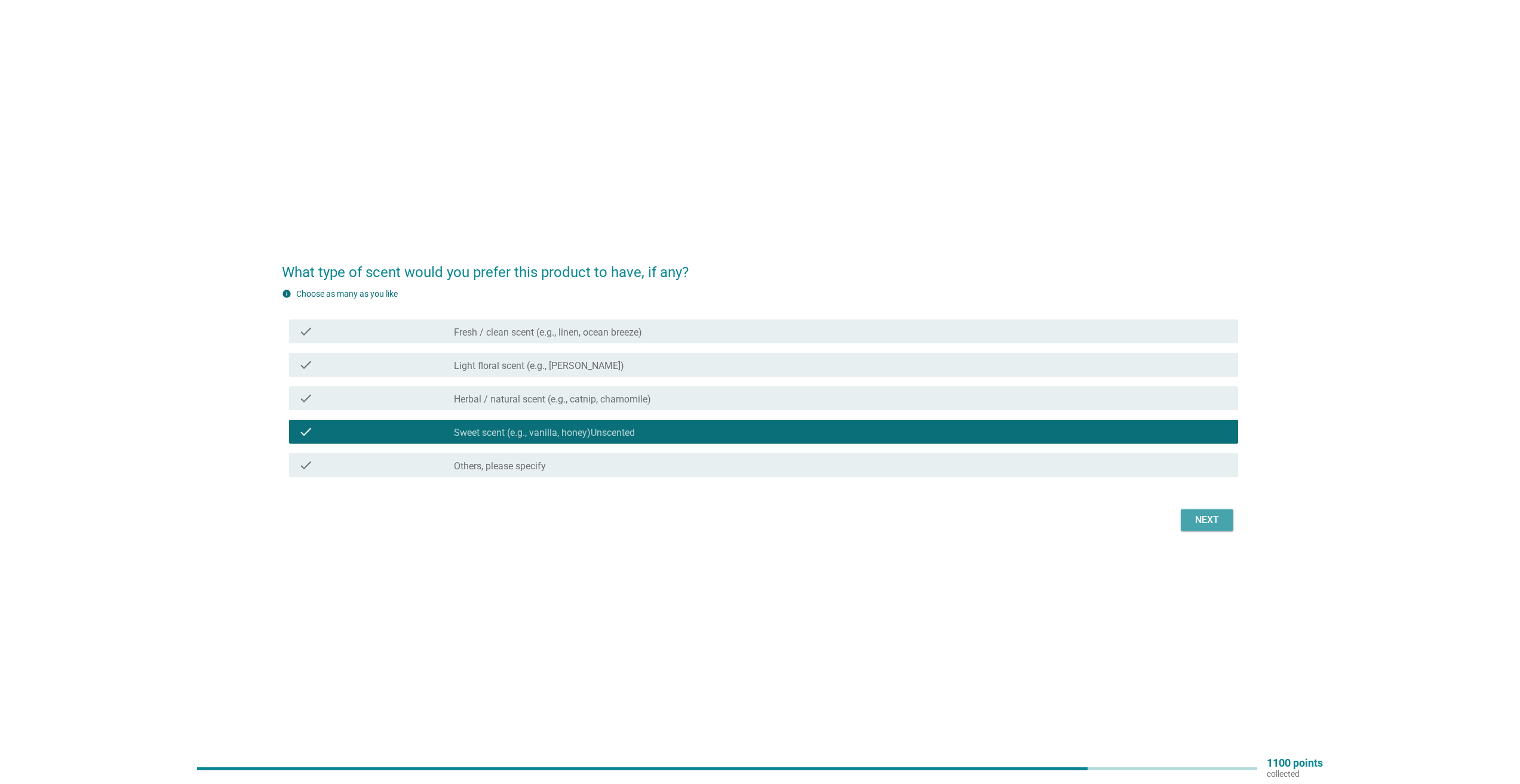
click at [1223, 525] on div "Next" at bounding box center [1207, 520] width 34 height 15
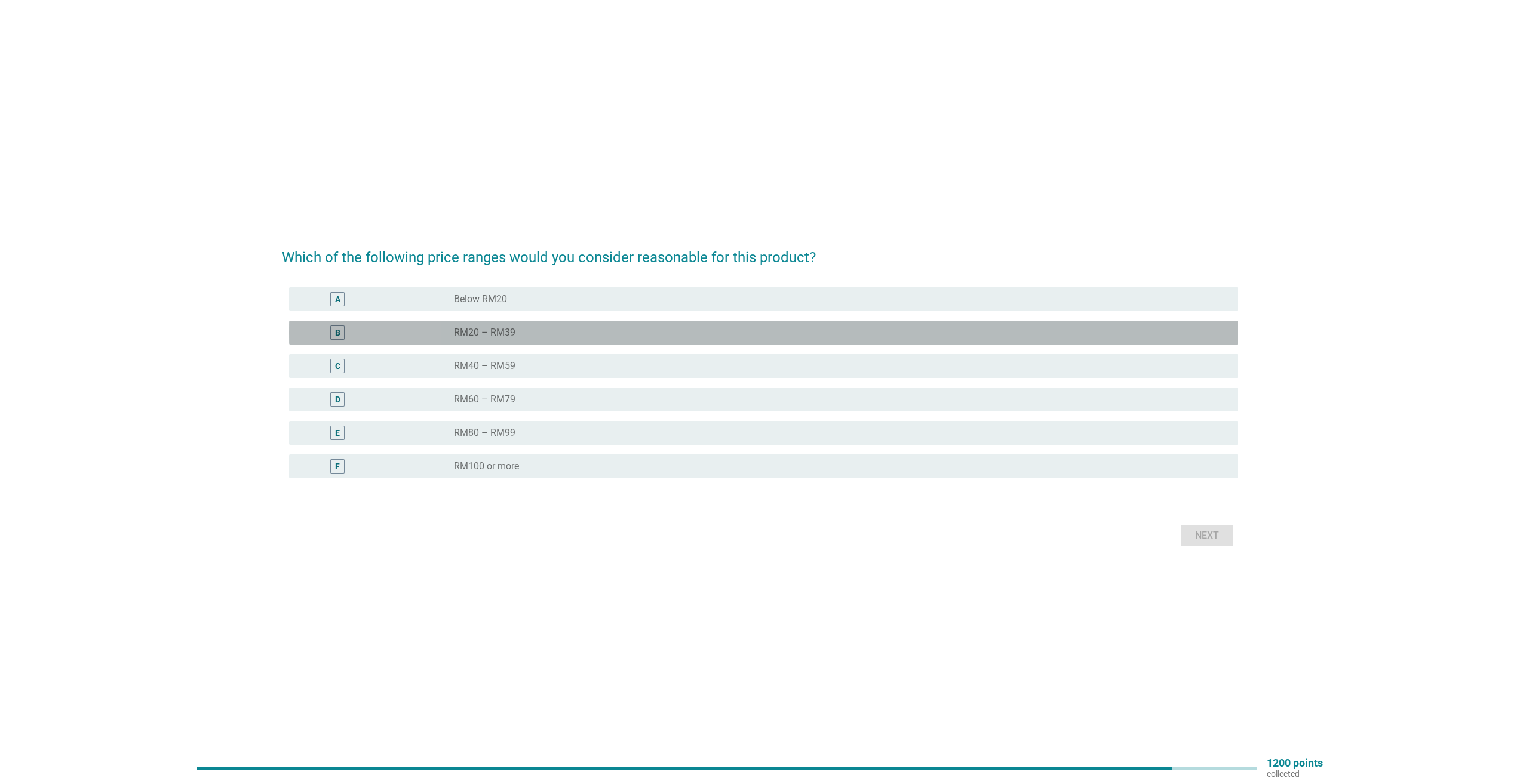
click at [338, 325] on div "B" at bounding box center [337, 332] width 15 height 15
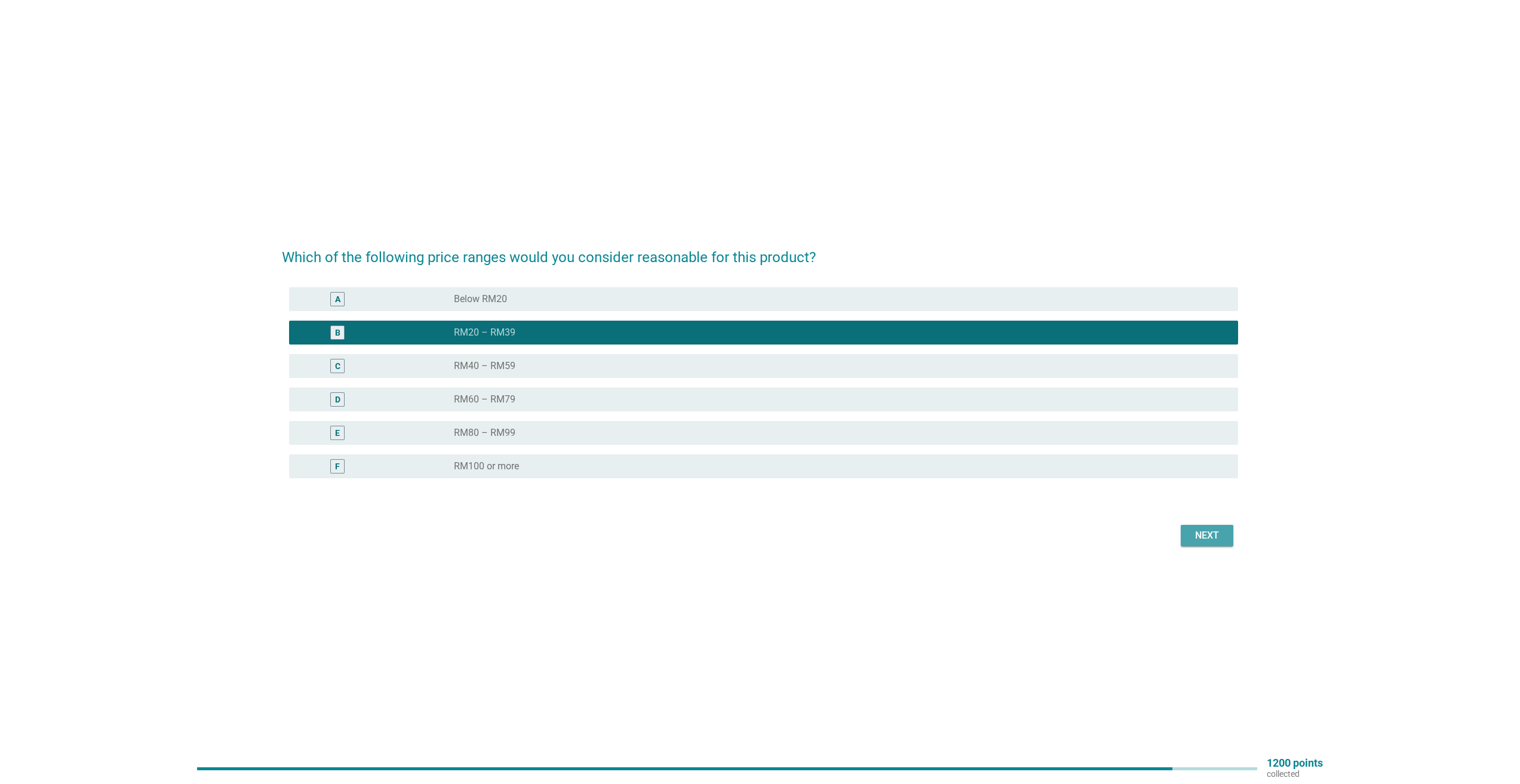
click at [1220, 535] on div "Next" at bounding box center [1207, 535] width 34 height 15
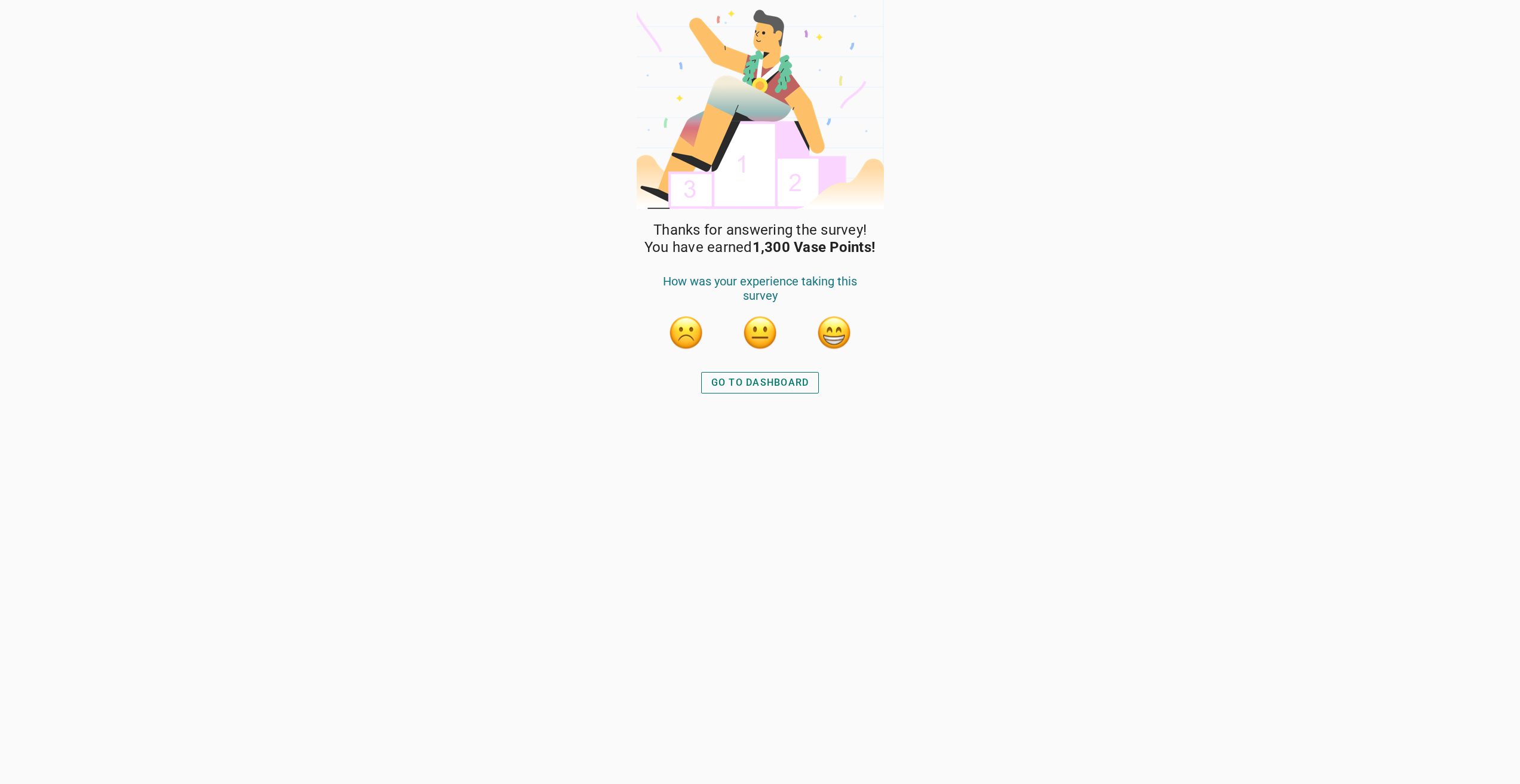
click at [826, 335] on button "button" at bounding box center [834, 332] width 36 height 36
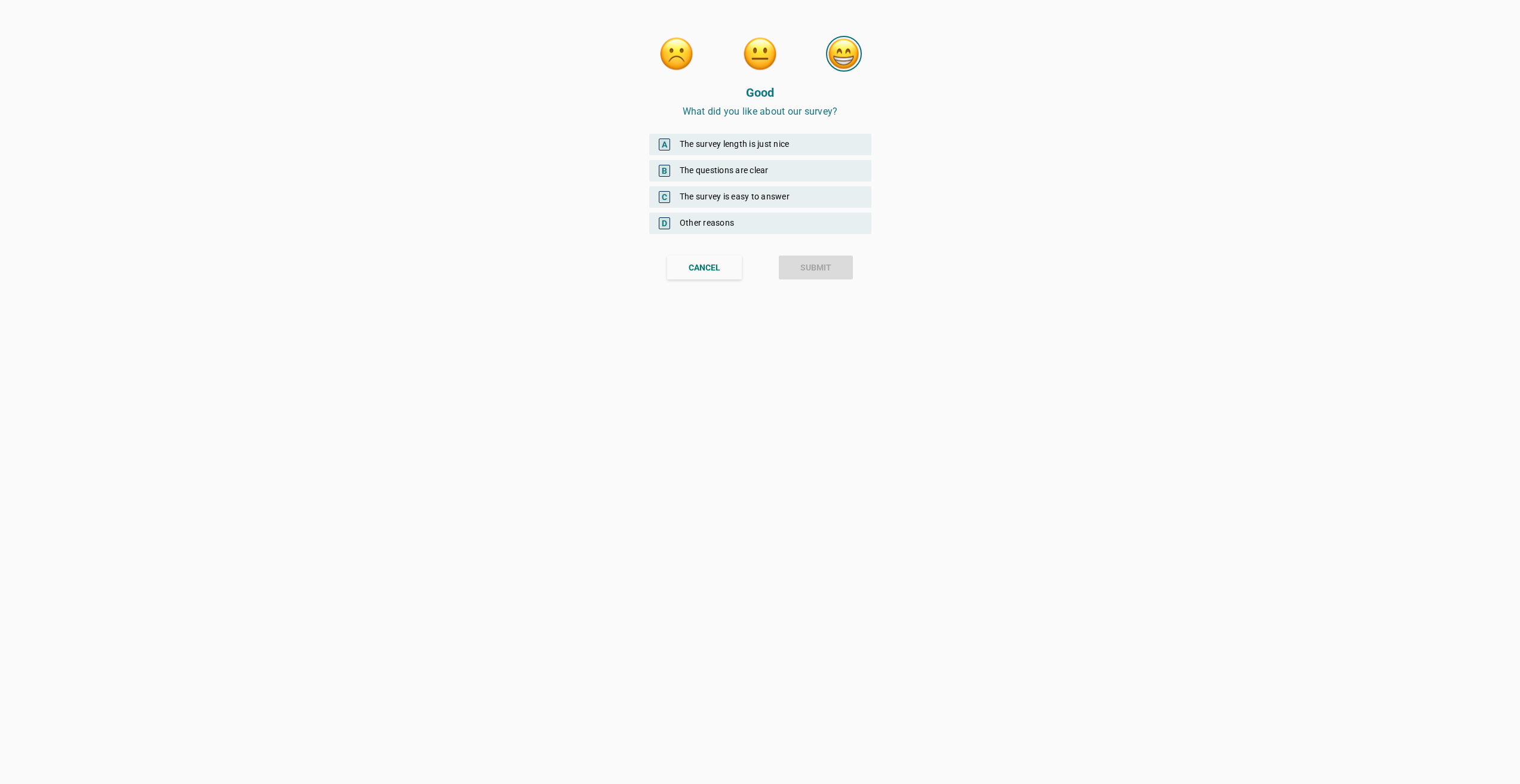
click at [790, 165] on div "B The questions are clear" at bounding box center [760, 171] width 222 height 22
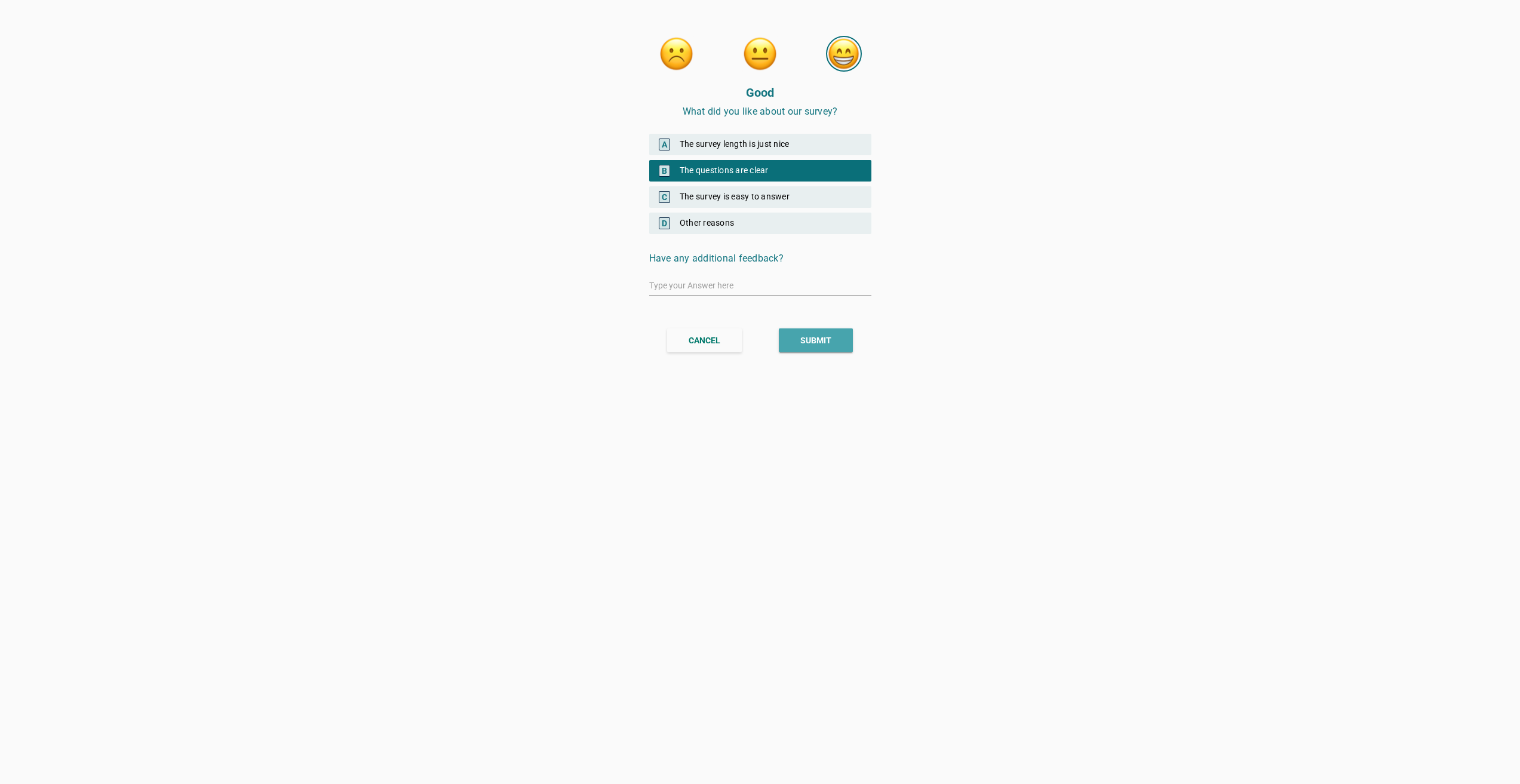
click at [831, 335] on div "SUBMIT" at bounding box center [815, 340] width 31 height 13
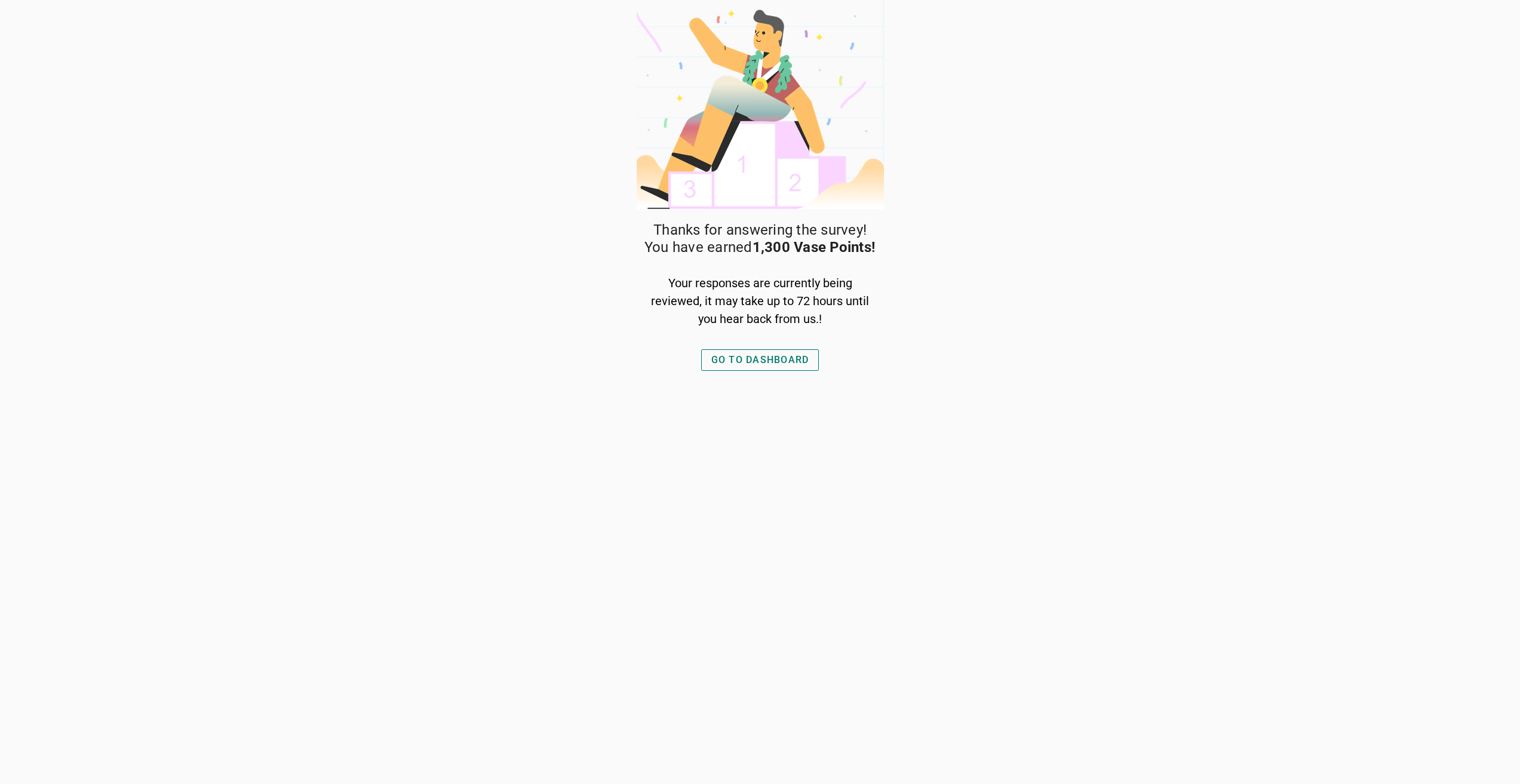
click at [709, 361] on button "GO TO DASHBOARD" at bounding box center [760, 360] width 118 height 22
